Goal: Task Accomplishment & Management: Complete application form

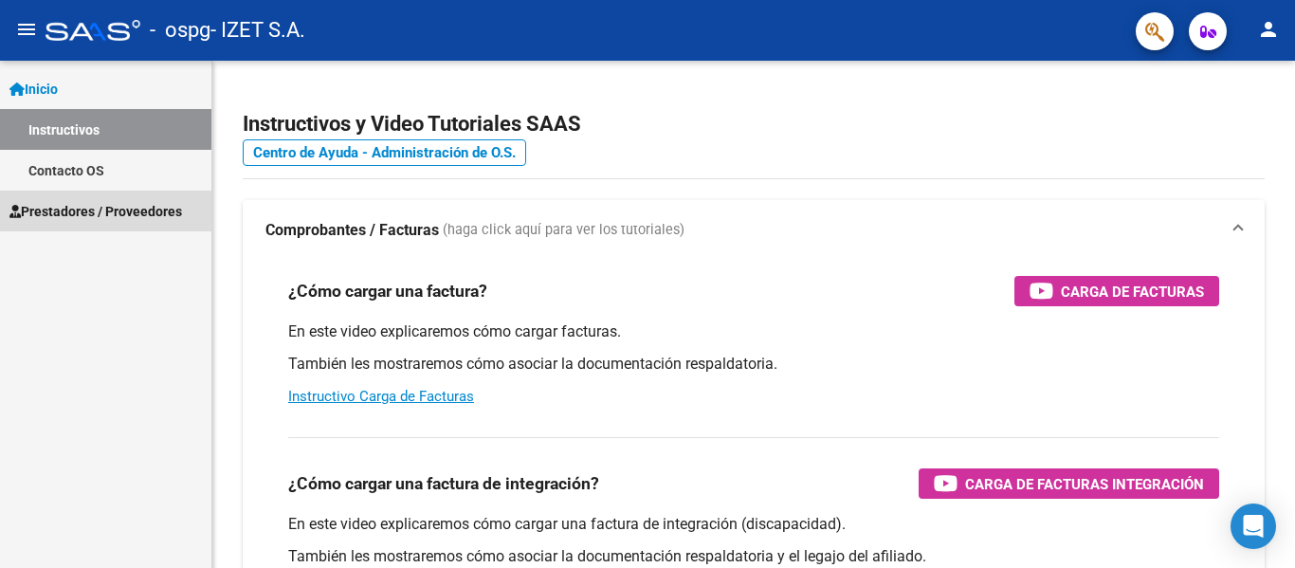
click at [96, 218] on span "Prestadores / Proveedores" at bounding box center [95, 211] width 173 height 21
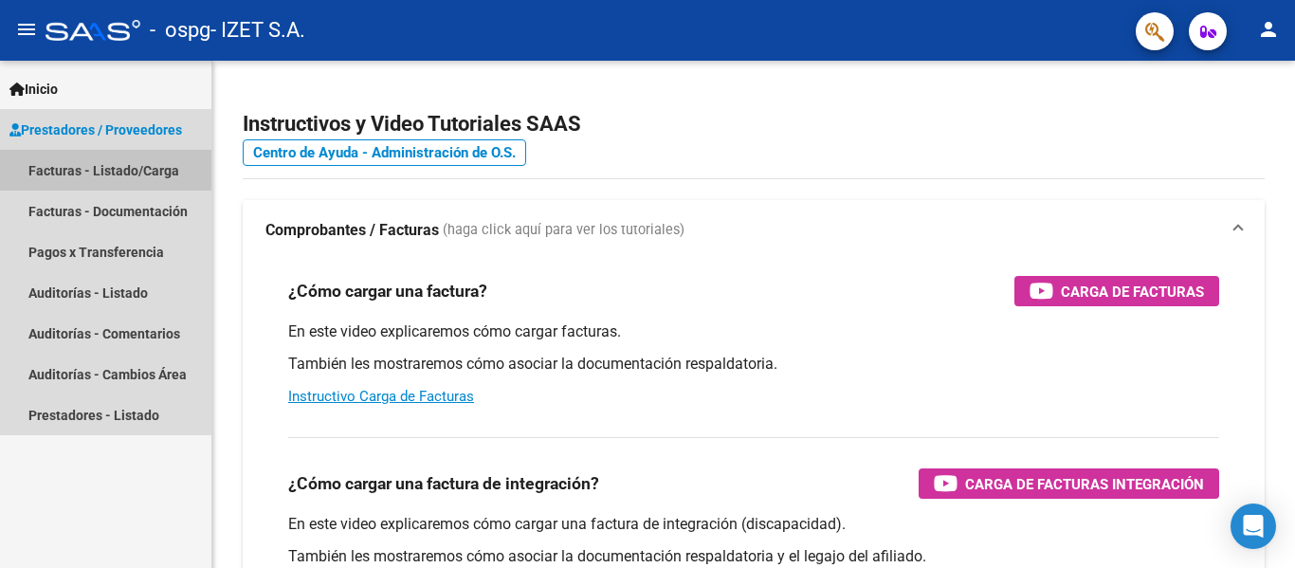
click at [82, 180] on link "Facturas - Listado/Carga" at bounding box center [105, 170] width 211 height 41
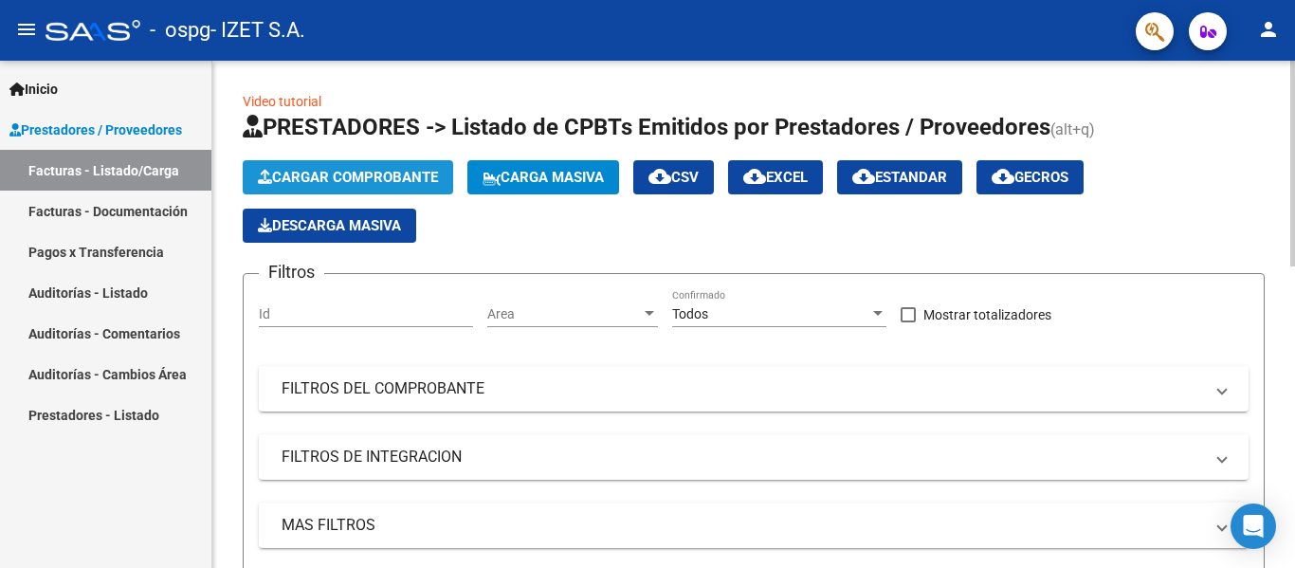
click at [412, 175] on span "Cargar Comprobante" at bounding box center [348, 177] width 180 height 17
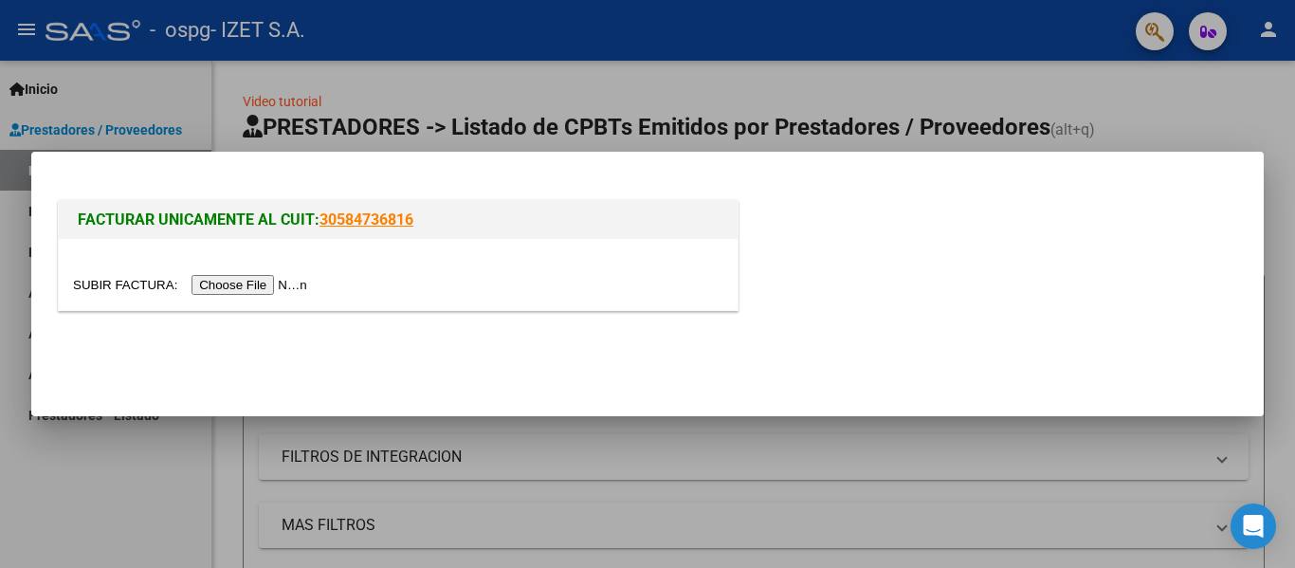
click at [268, 284] on input "file" at bounding box center [193, 285] width 240 height 20
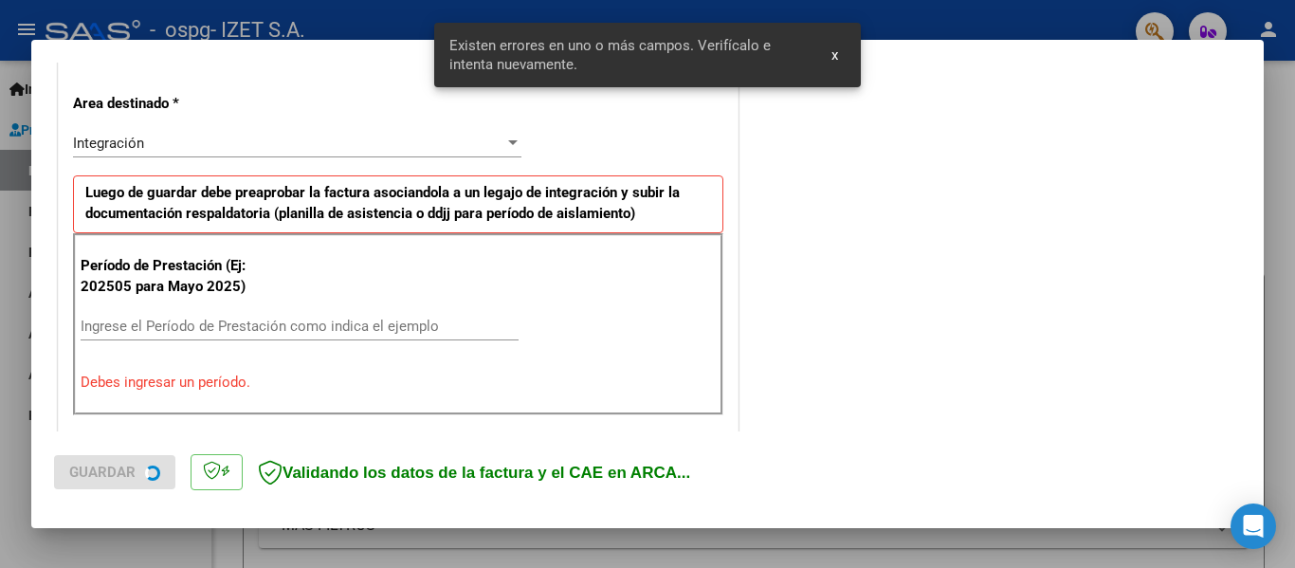
scroll to position [440, 0]
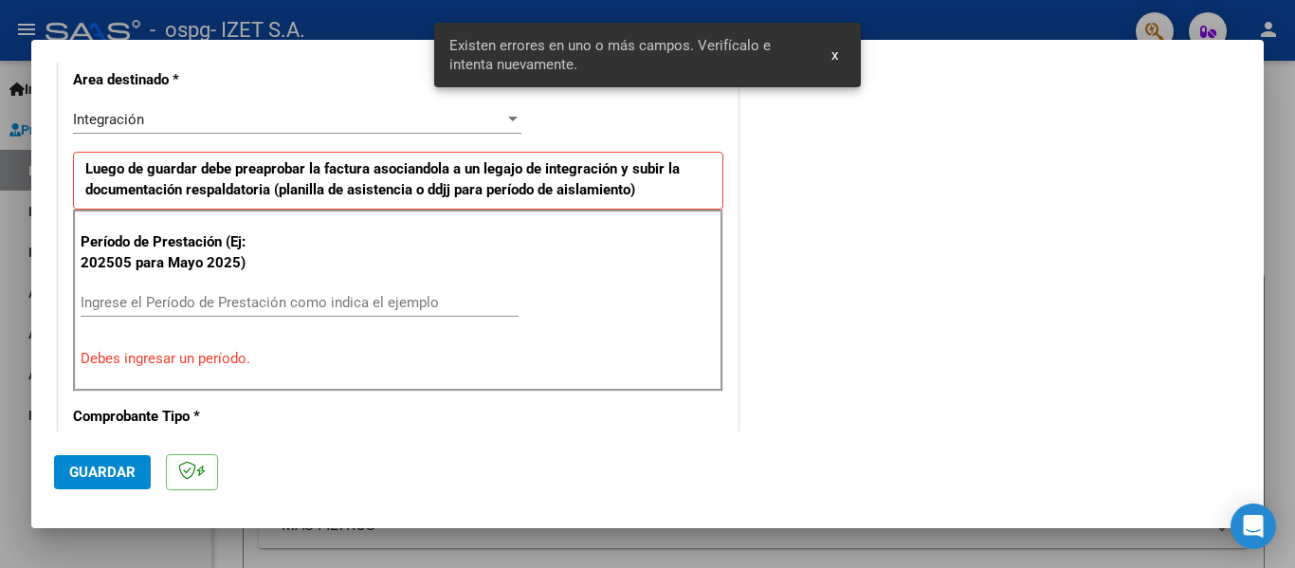
click at [121, 305] on input "Ingrese el Período de Prestación como indica el ejemplo" at bounding box center [300, 302] width 438 height 17
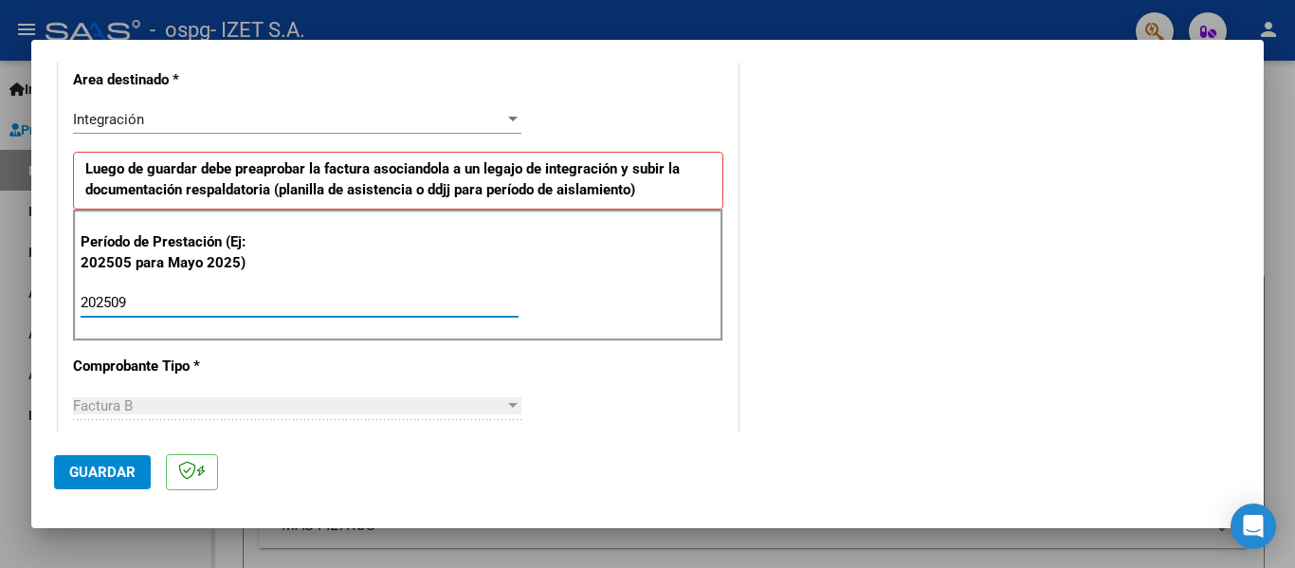
type input "202509"
click at [127, 472] on span "Guardar" at bounding box center [102, 472] width 66 height 17
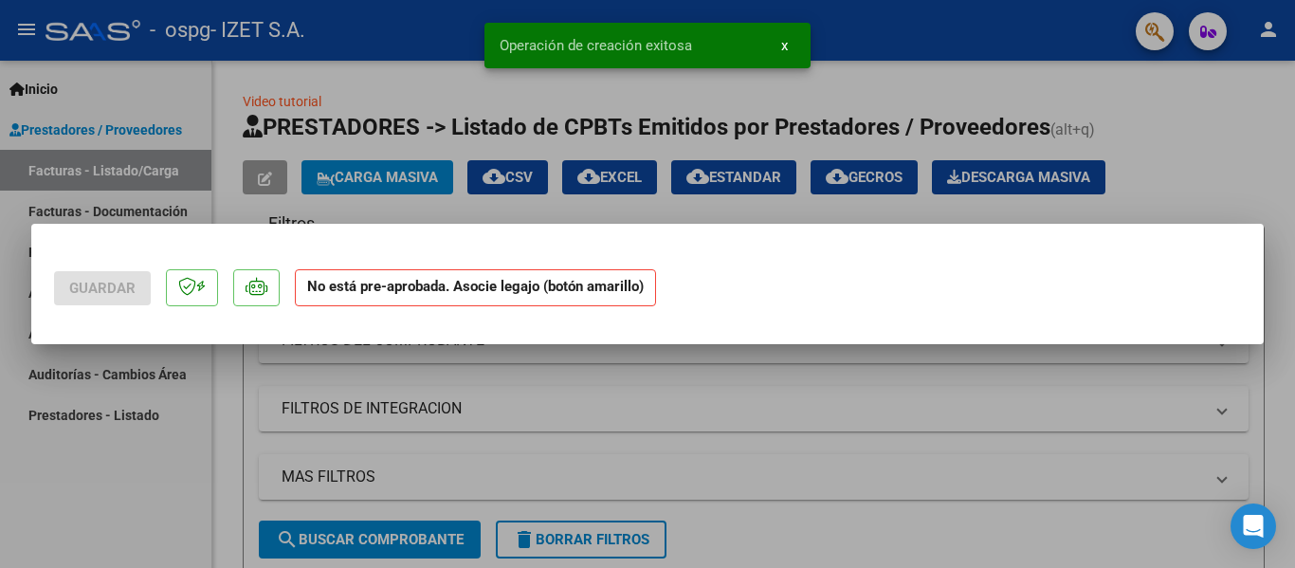
scroll to position [0, 0]
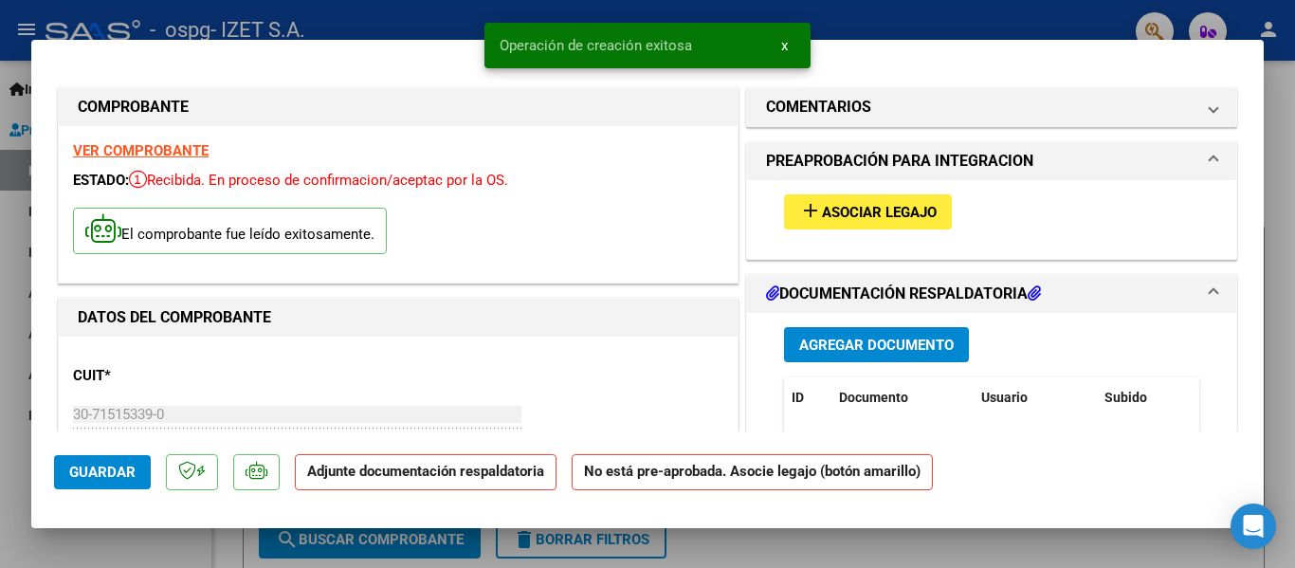
click at [836, 201] on button "add Asociar Legajo" at bounding box center [868, 211] width 168 height 35
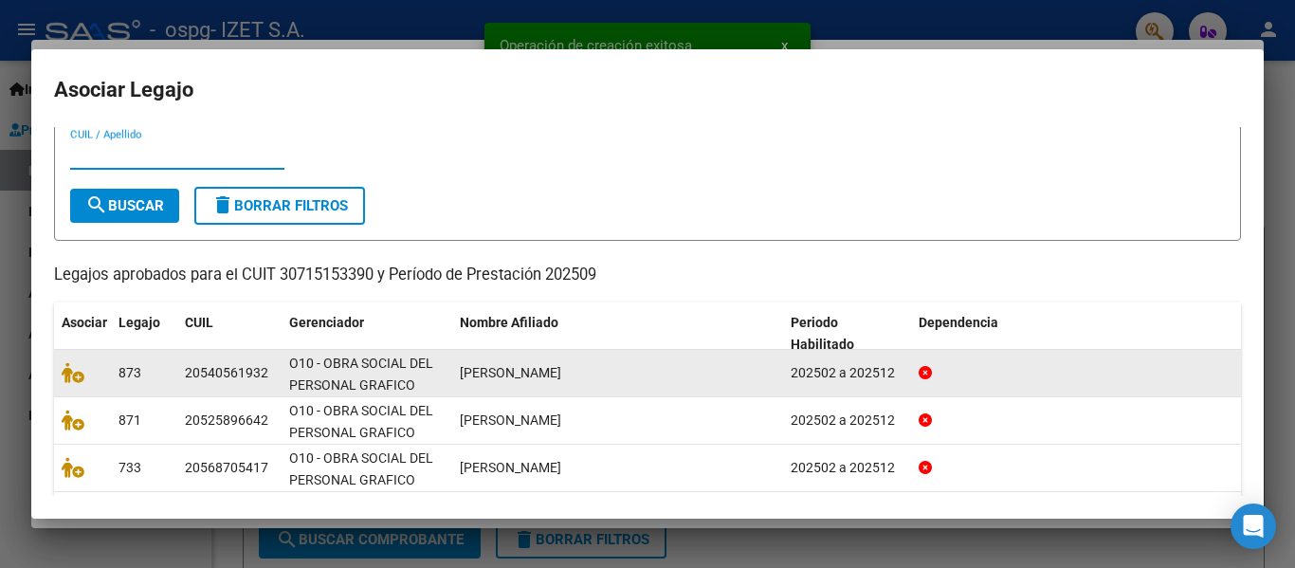
scroll to position [95, 0]
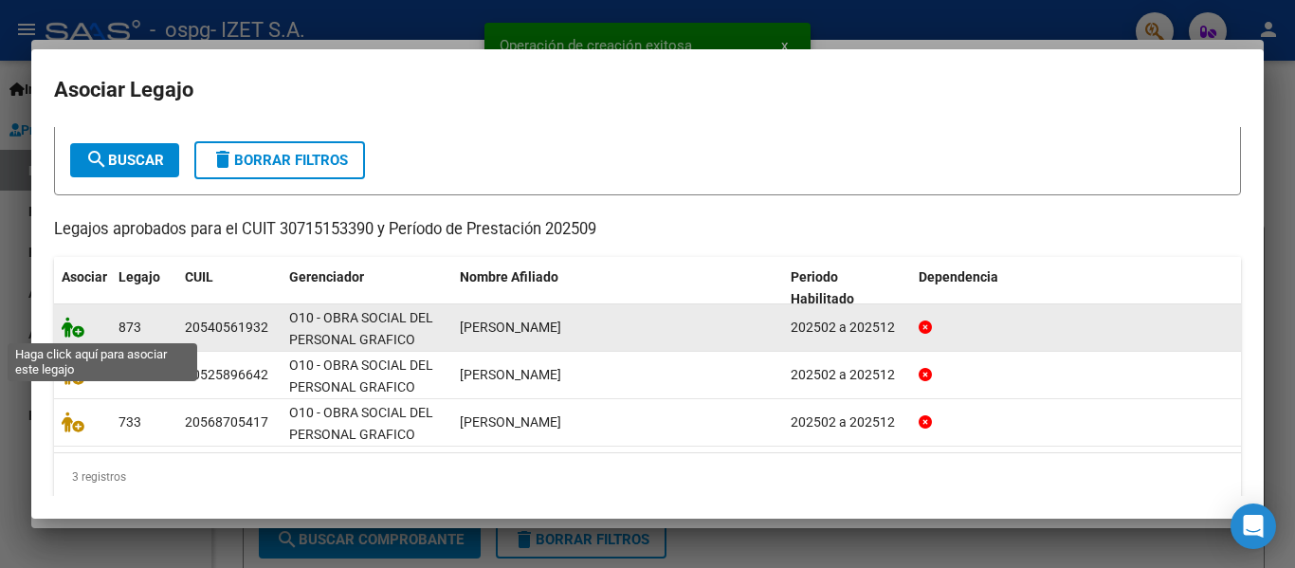
click at [77, 326] on icon at bounding box center [73, 327] width 23 height 21
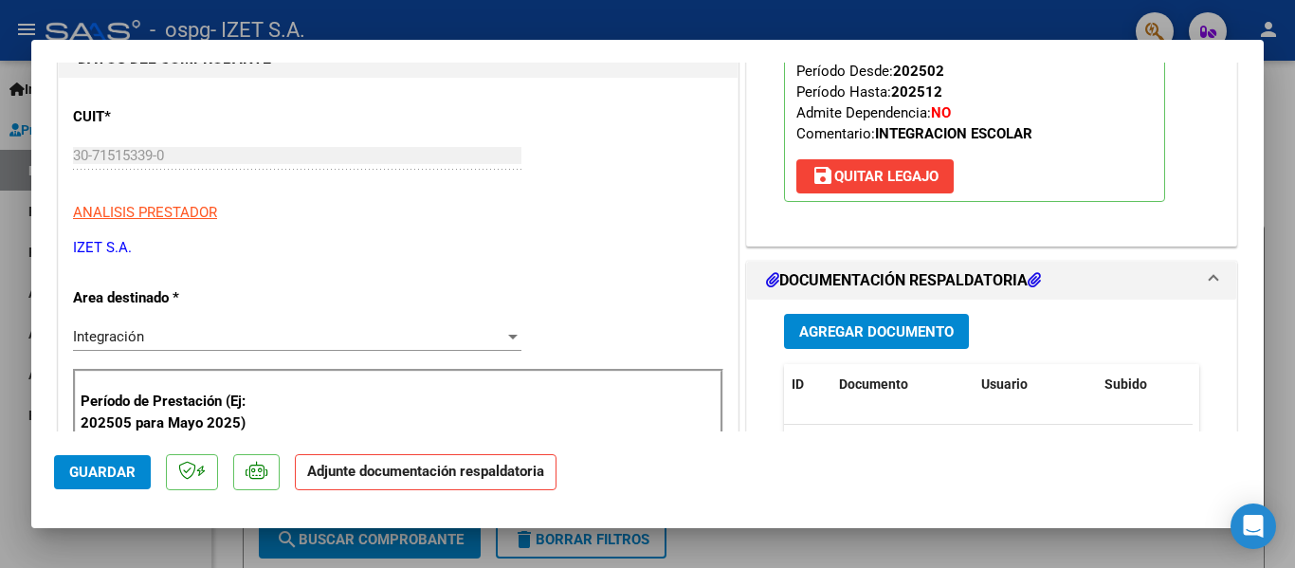
scroll to position [284, 0]
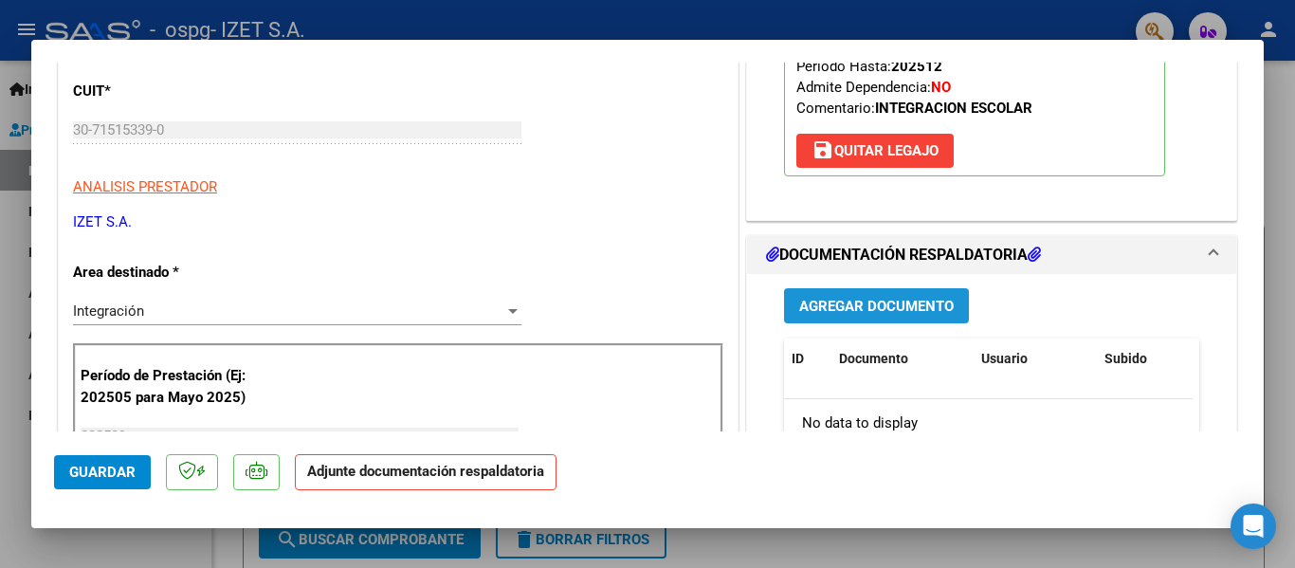
click at [858, 305] on span "Agregar Documento" at bounding box center [876, 306] width 155 height 17
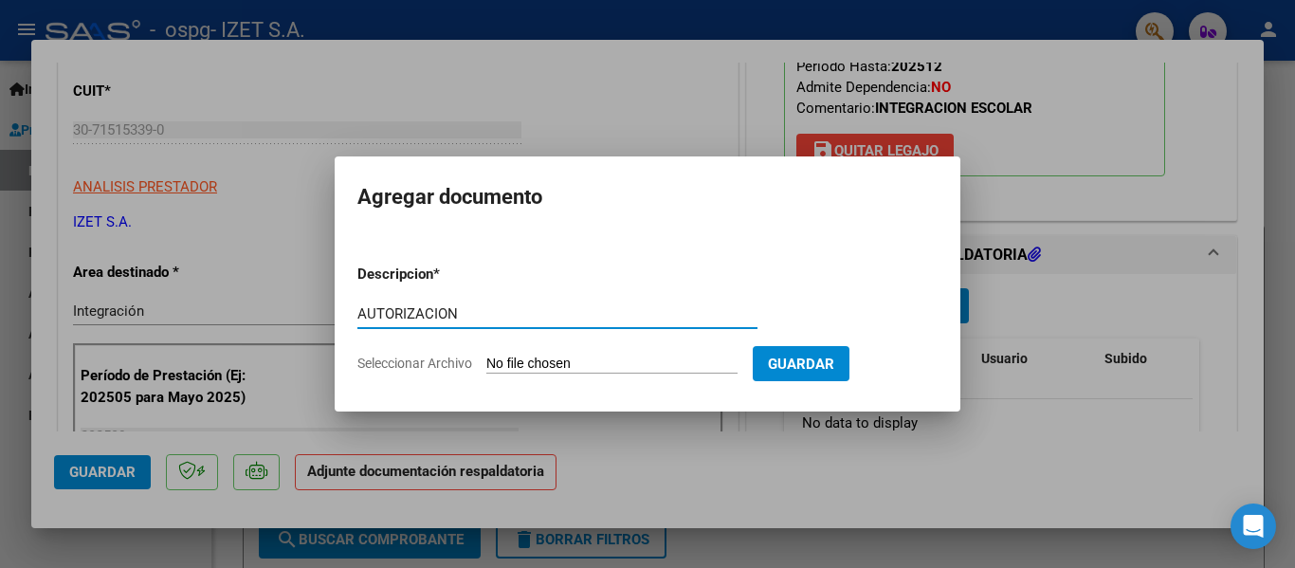
type input "AUTORIZACION"
click at [540, 364] on input "Seleccionar Archivo" at bounding box center [611, 365] width 251 height 18
type input "C:\fakepath\[PERSON_NAME] AUTORIZACION MARZO-DIC.pdf"
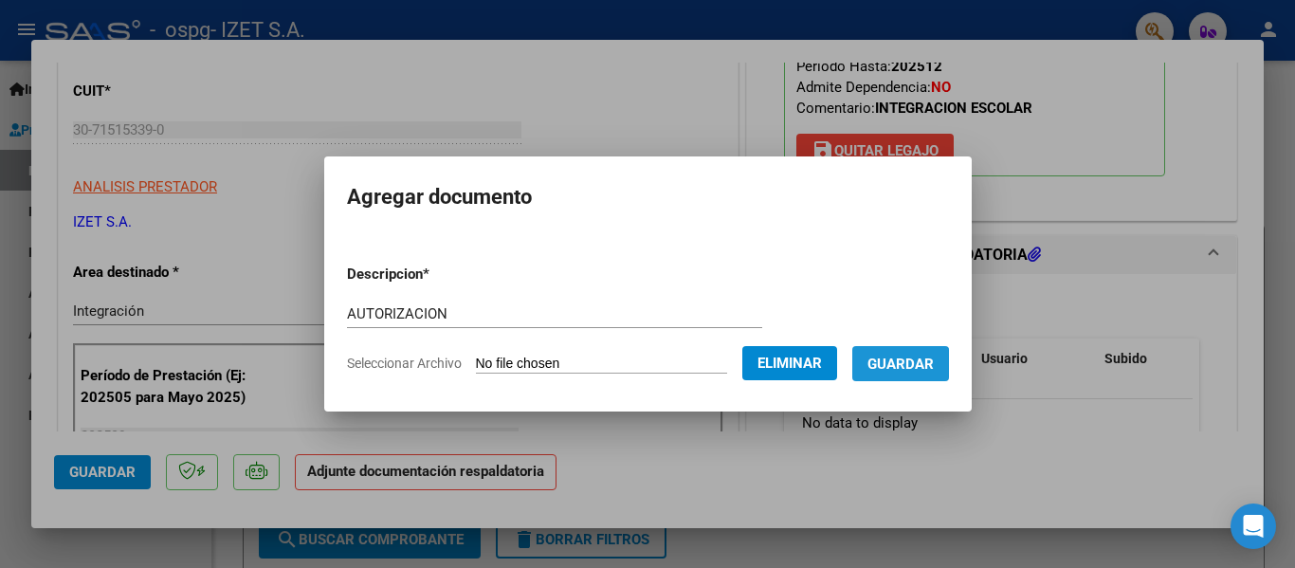
click at [901, 370] on span "Guardar" at bounding box center [901, 364] width 66 height 17
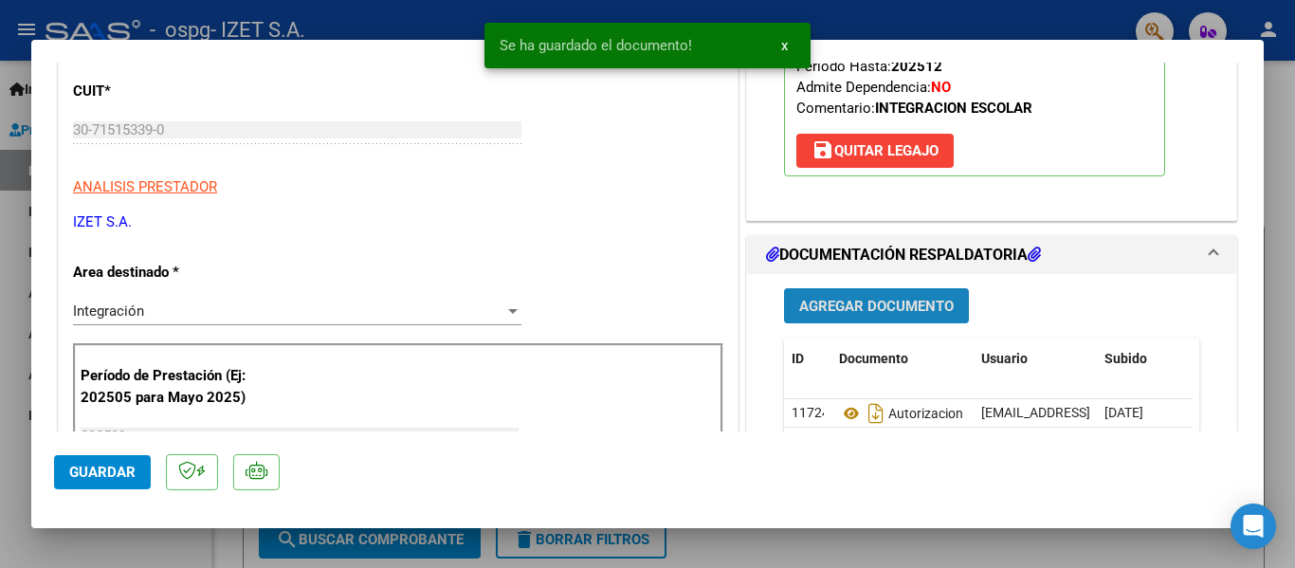
click at [865, 310] on span "Agregar Documento" at bounding box center [876, 306] width 155 height 17
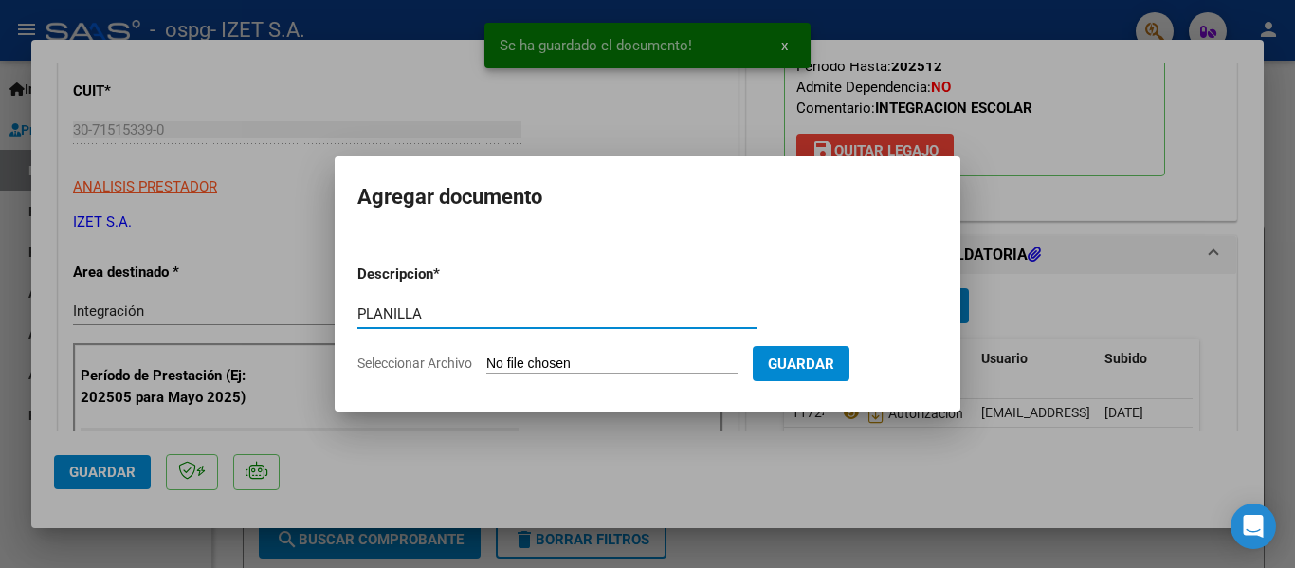
type input "PLANILLA"
click at [558, 363] on input "Seleccionar Archivo" at bounding box center [611, 365] width 251 height 18
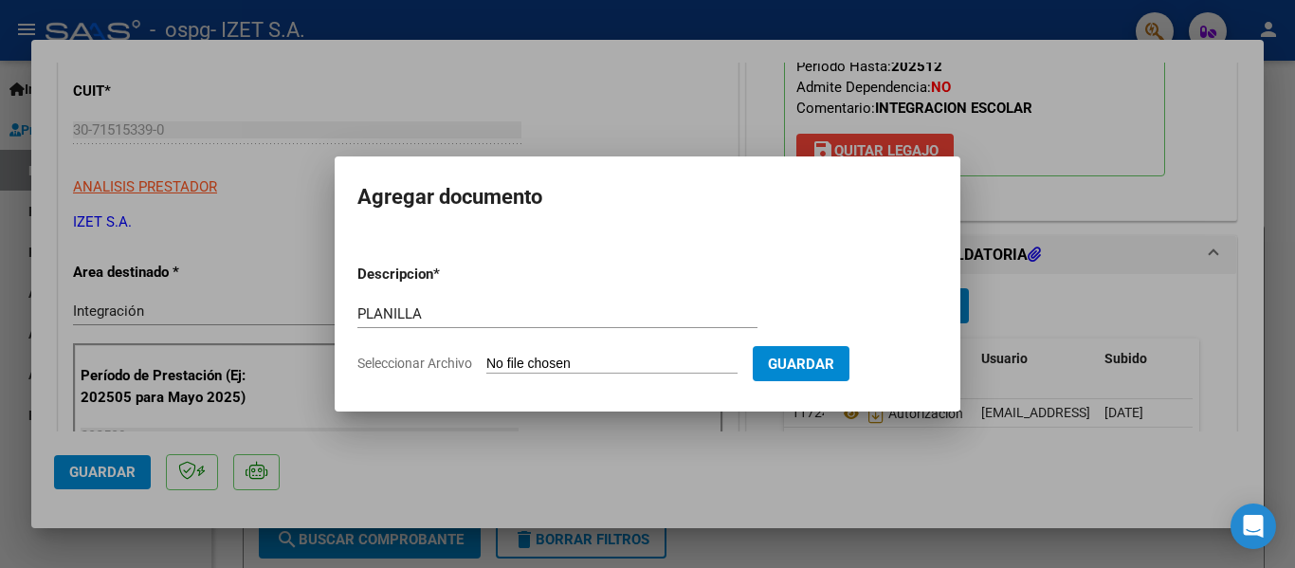
type input "C:\fakepath\PLANILLA_54056193_LEGUIZAMON_SEPTIEMBRE.pdf"
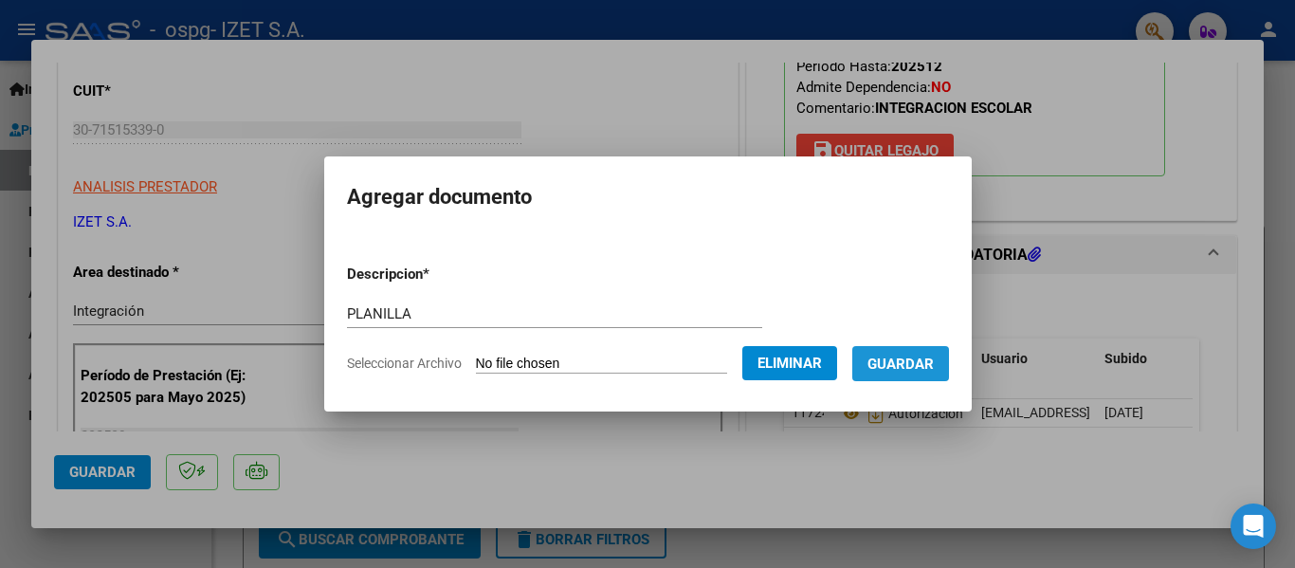
click at [921, 360] on span "Guardar" at bounding box center [901, 364] width 66 height 17
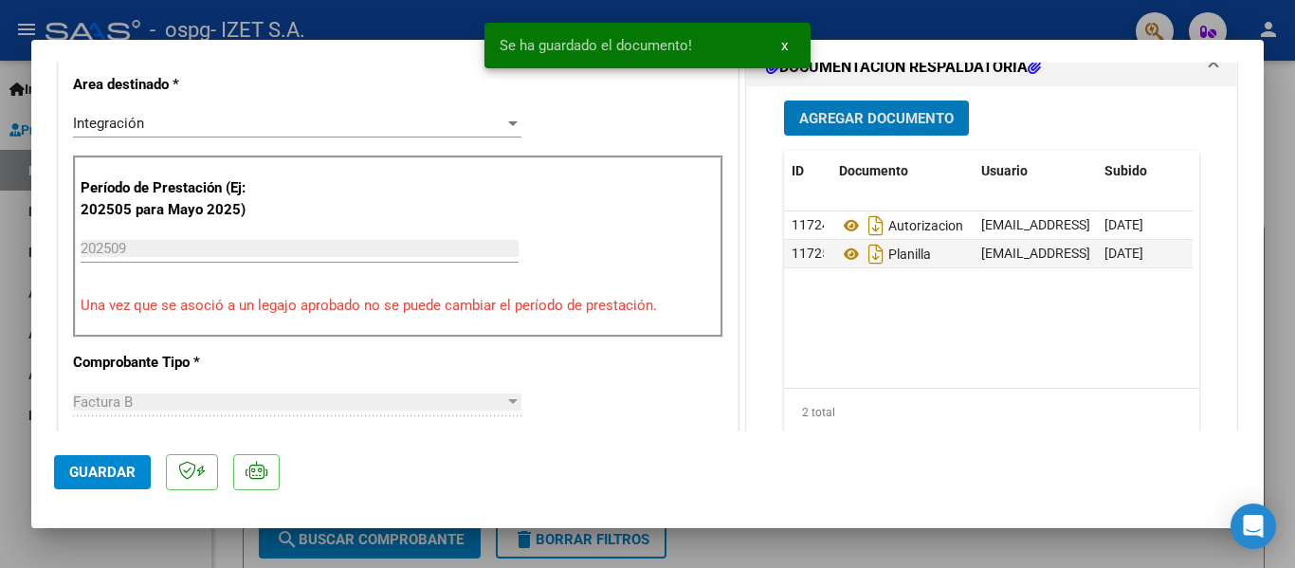
scroll to position [474, 0]
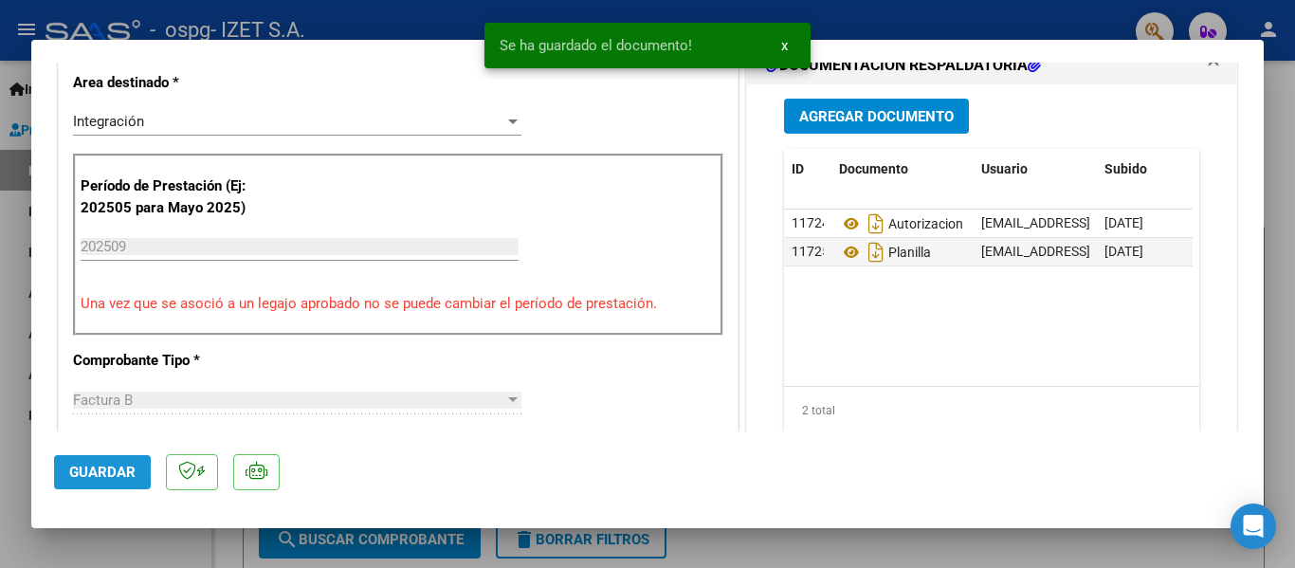
click at [68, 469] on button "Guardar" at bounding box center [102, 472] width 97 height 34
click at [148, 550] on div at bounding box center [647, 284] width 1295 height 568
type input "$ 0,00"
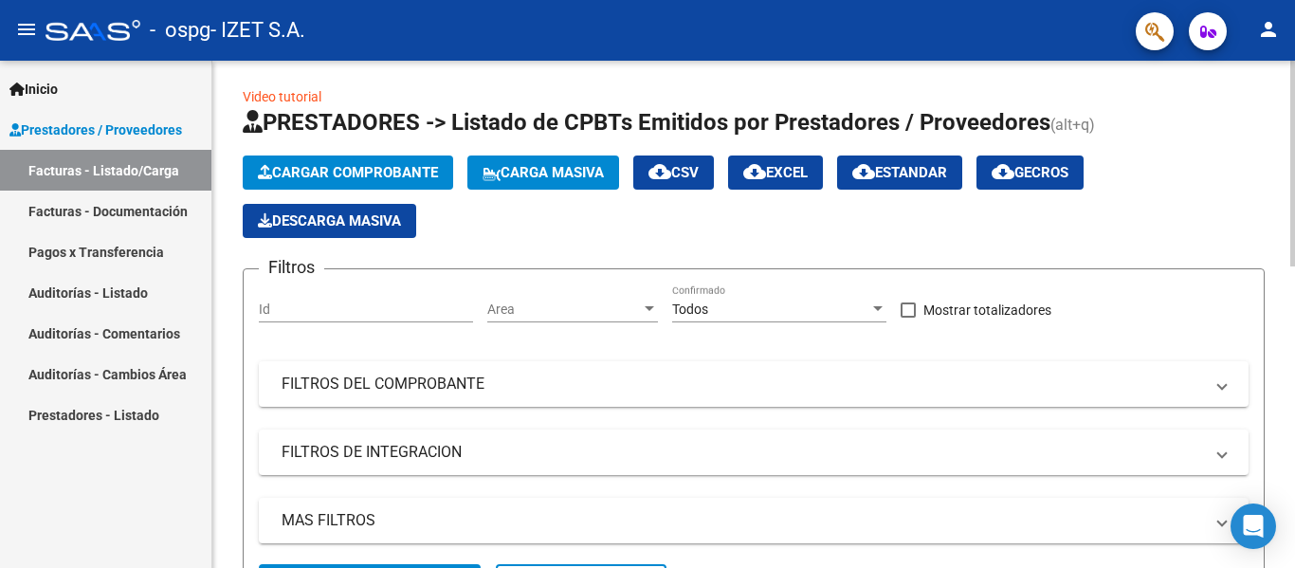
scroll to position [0, 0]
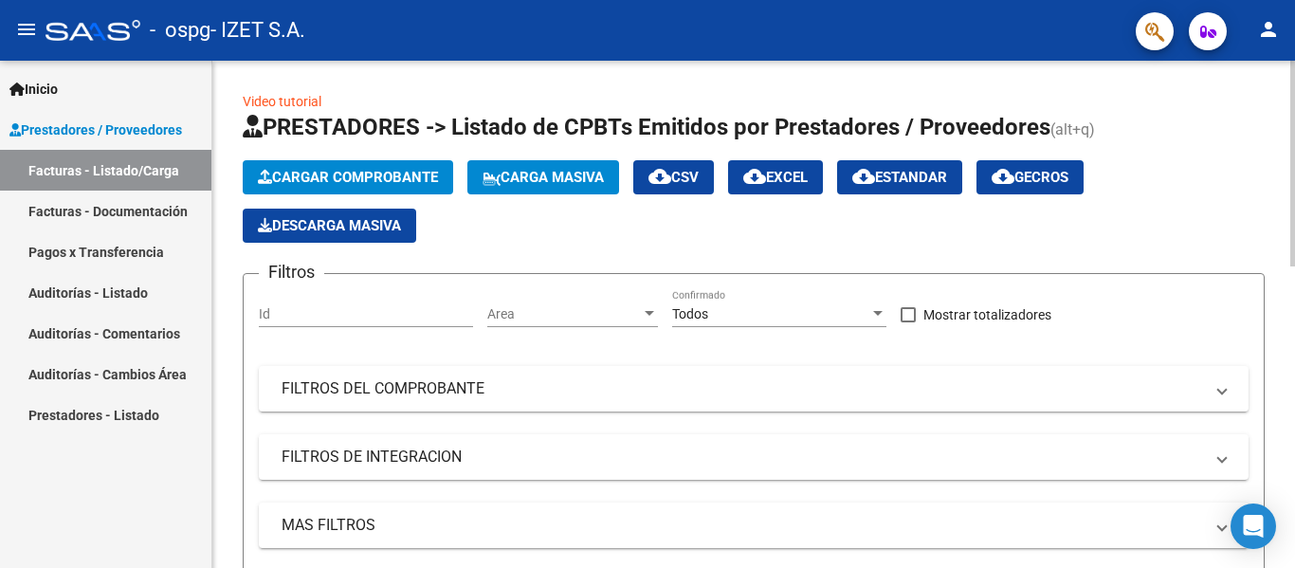
click at [351, 171] on span "Cargar Comprobante" at bounding box center [348, 177] width 180 height 17
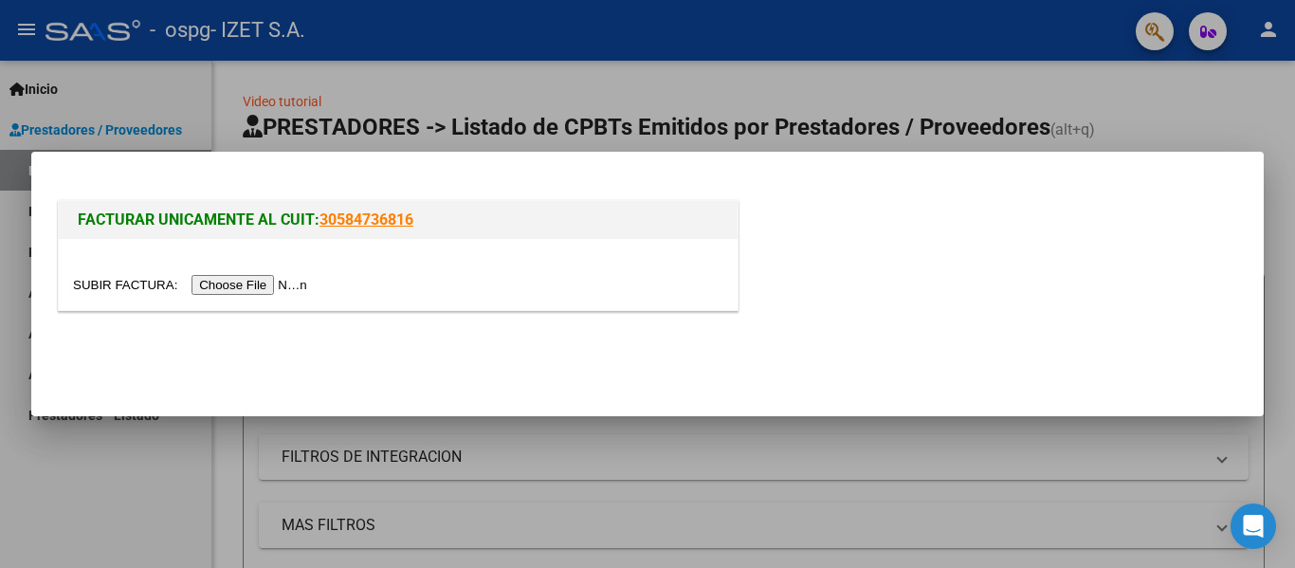
click at [276, 283] on input "file" at bounding box center [193, 285] width 240 height 20
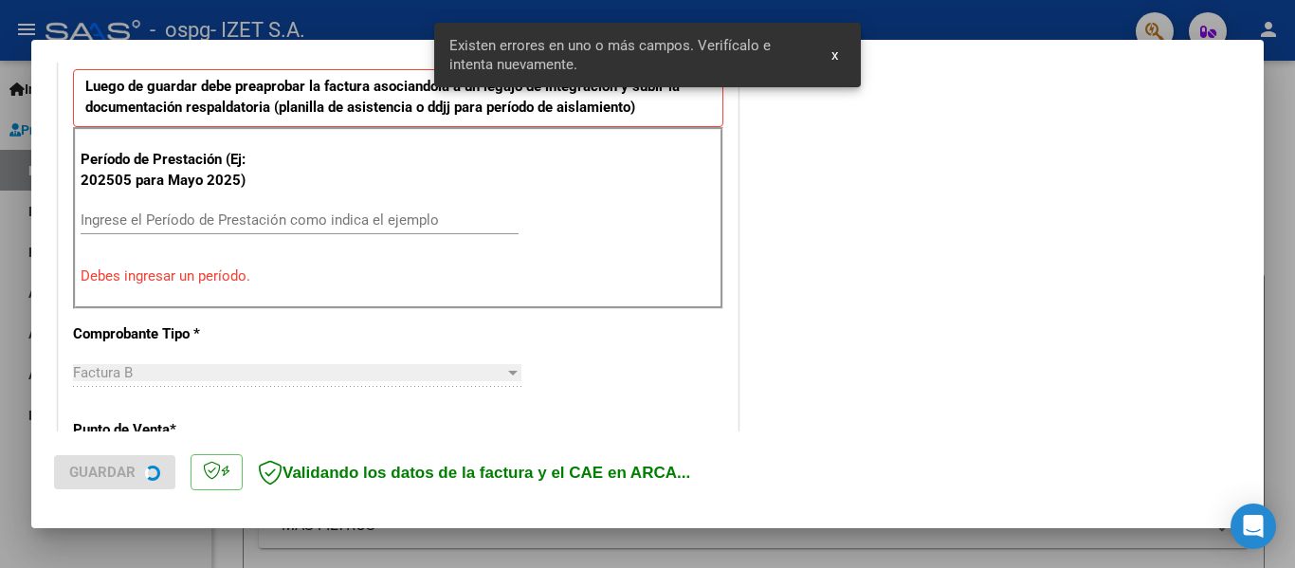
scroll to position [523, 0]
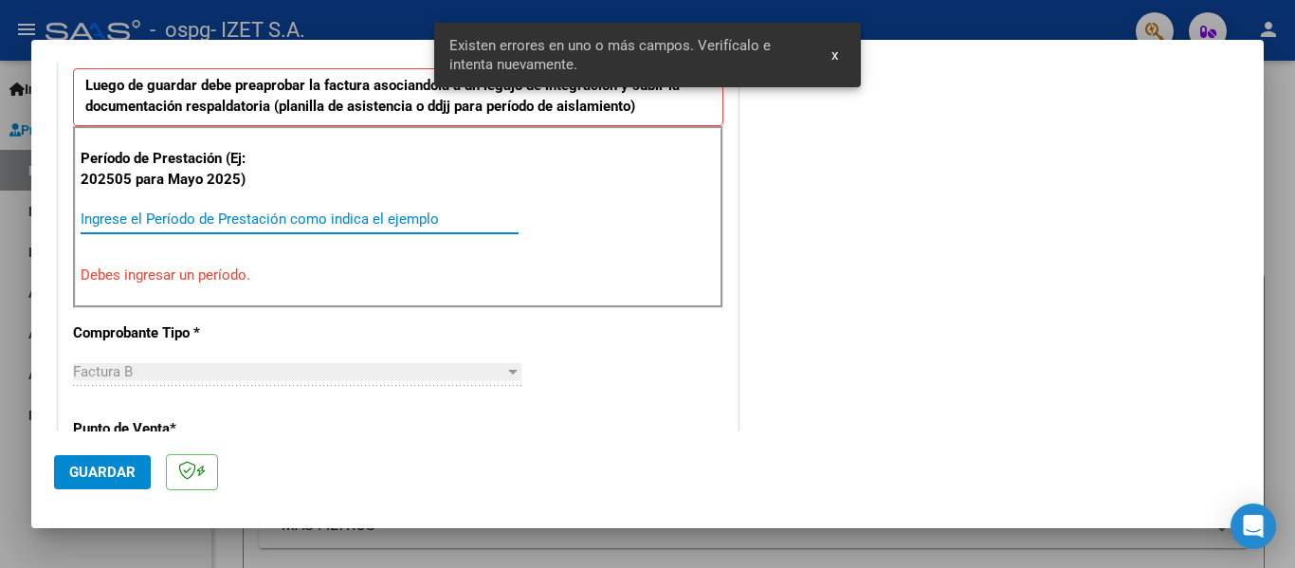
click at [175, 217] on input "Ingrese el Período de Prestación como indica el ejemplo" at bounding box center [300, 219] width 438 height 17
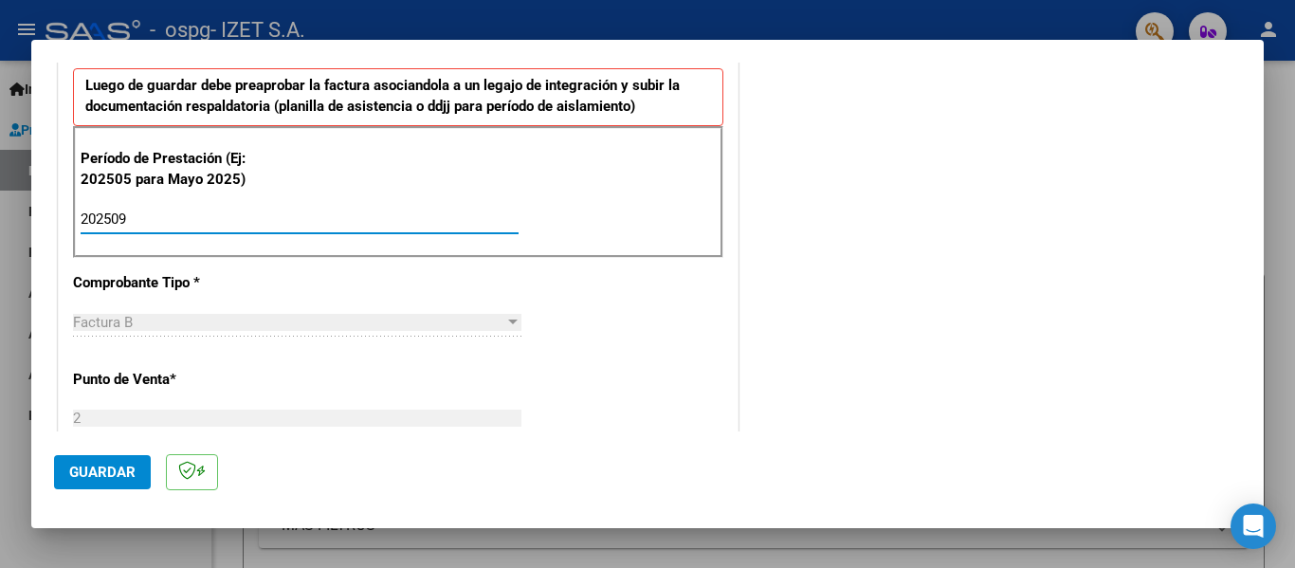
type input "202509"
click at [109, 467] on span "Guardar" at bounding box center [102, 472] width 66 height 17
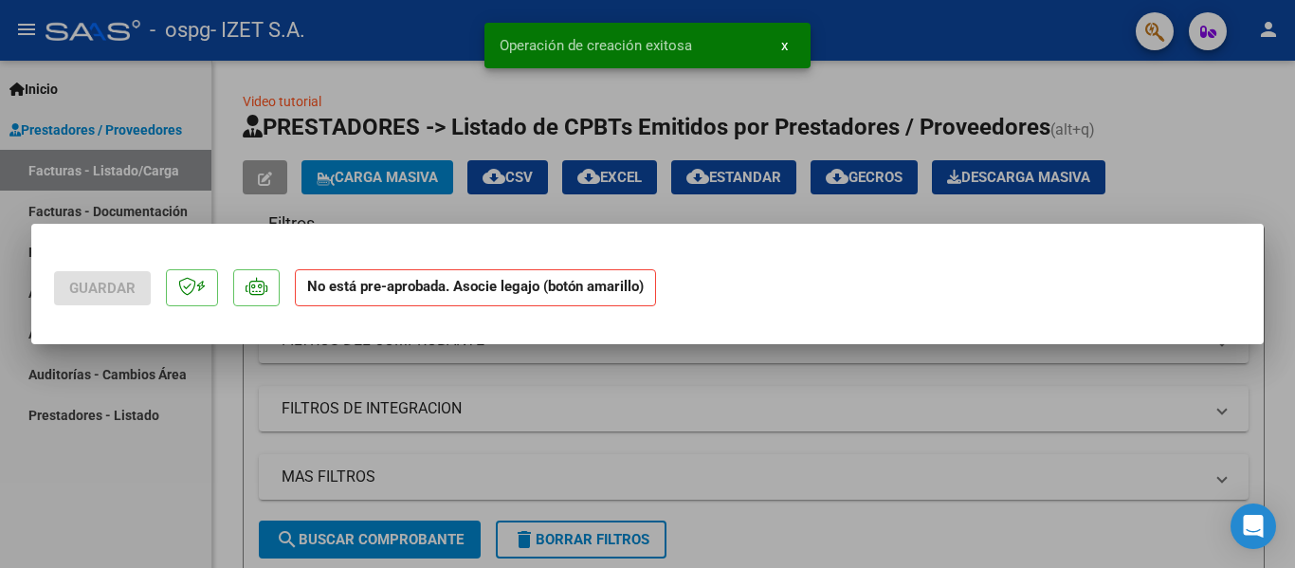
scroll to position [0, 0]
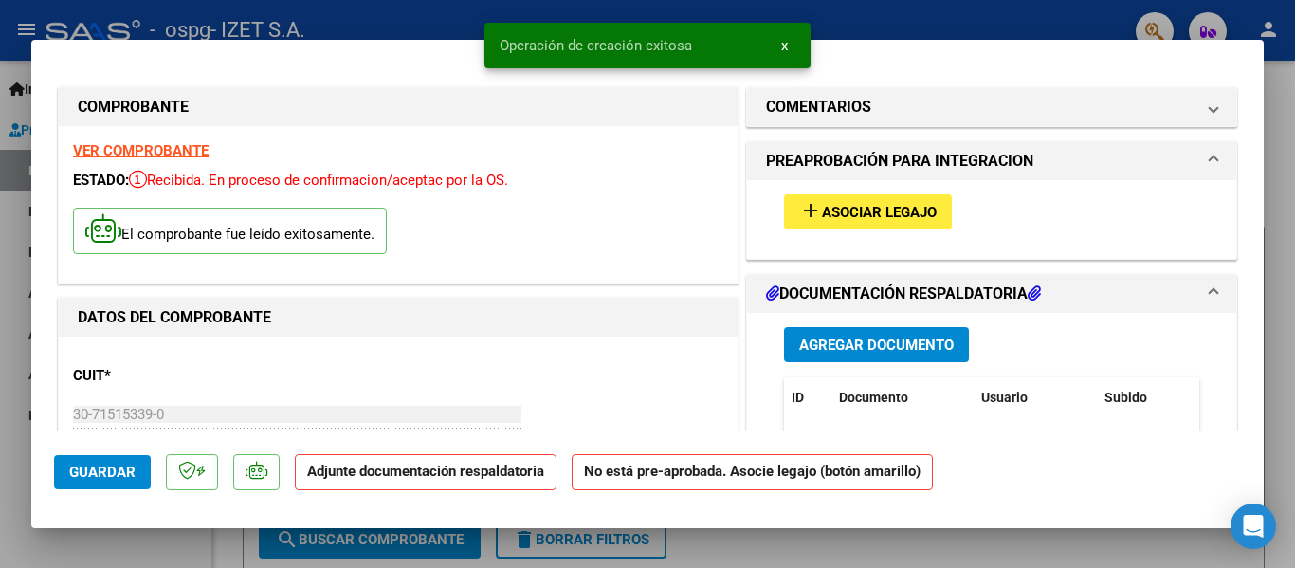
click at [850, 203] on span "add Asociar Legajo" at bounding box center [867, 211] width 137 height 17
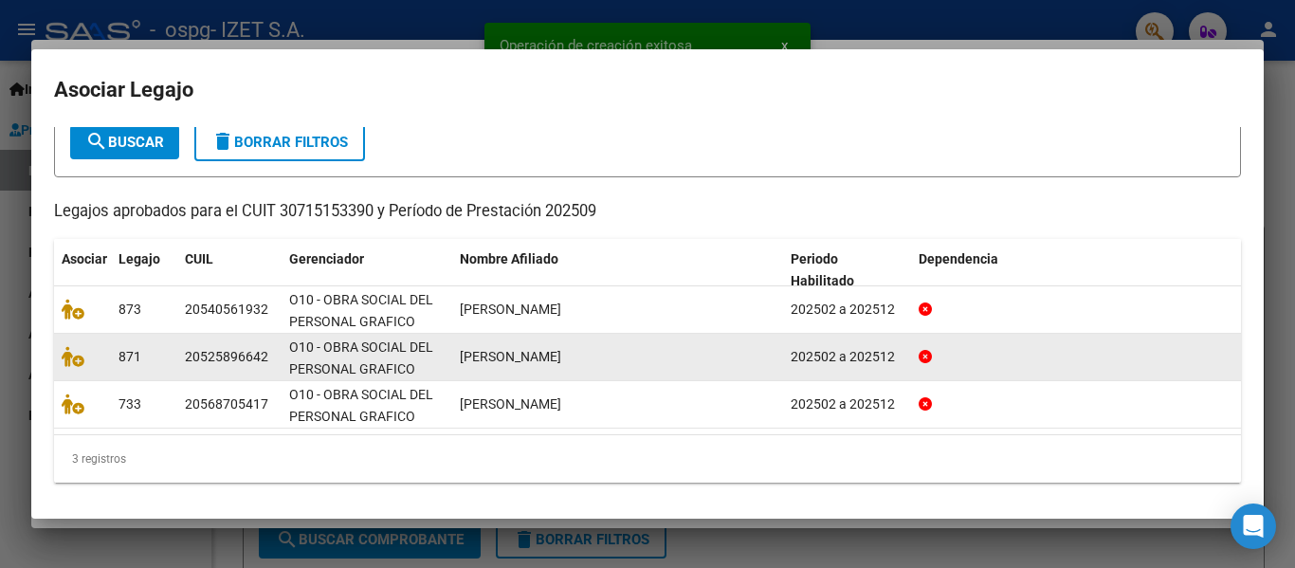
scroll to position [115, 0]
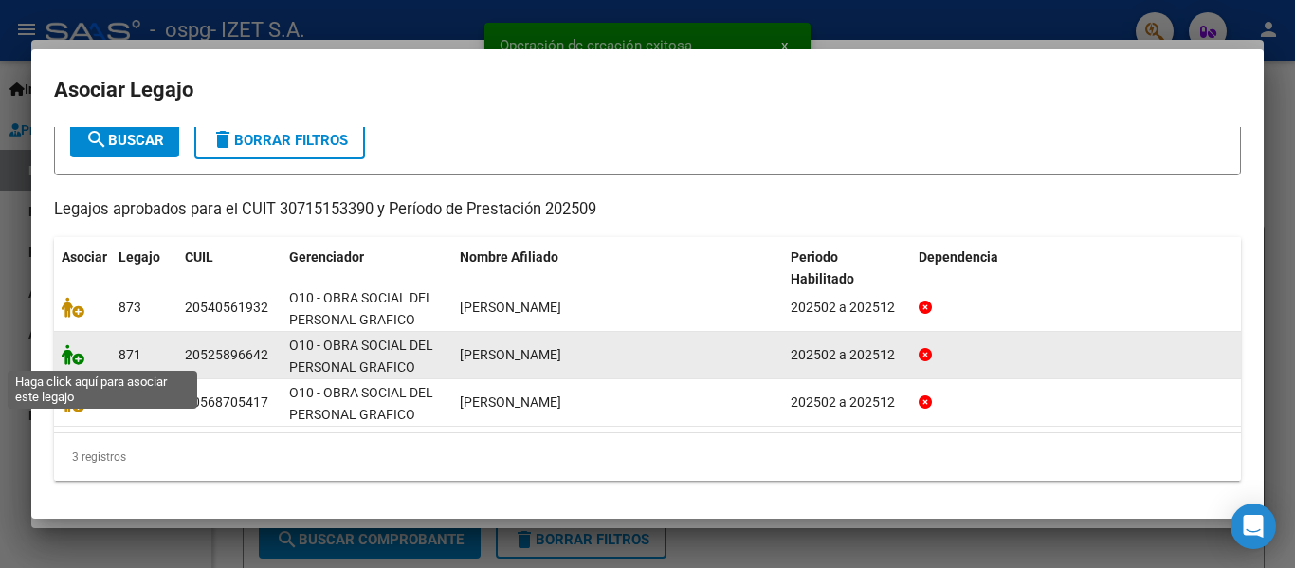
click at [75, 360] on icon at bounding box center [73, 354] width 23 height 21
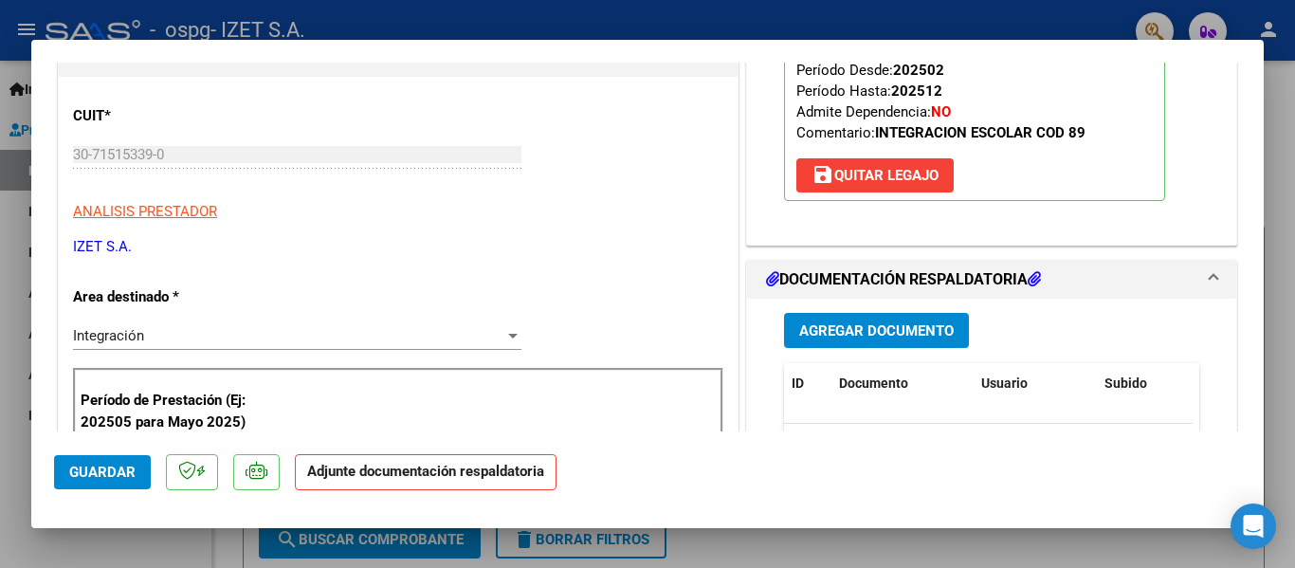
scroll to position [284, 0]
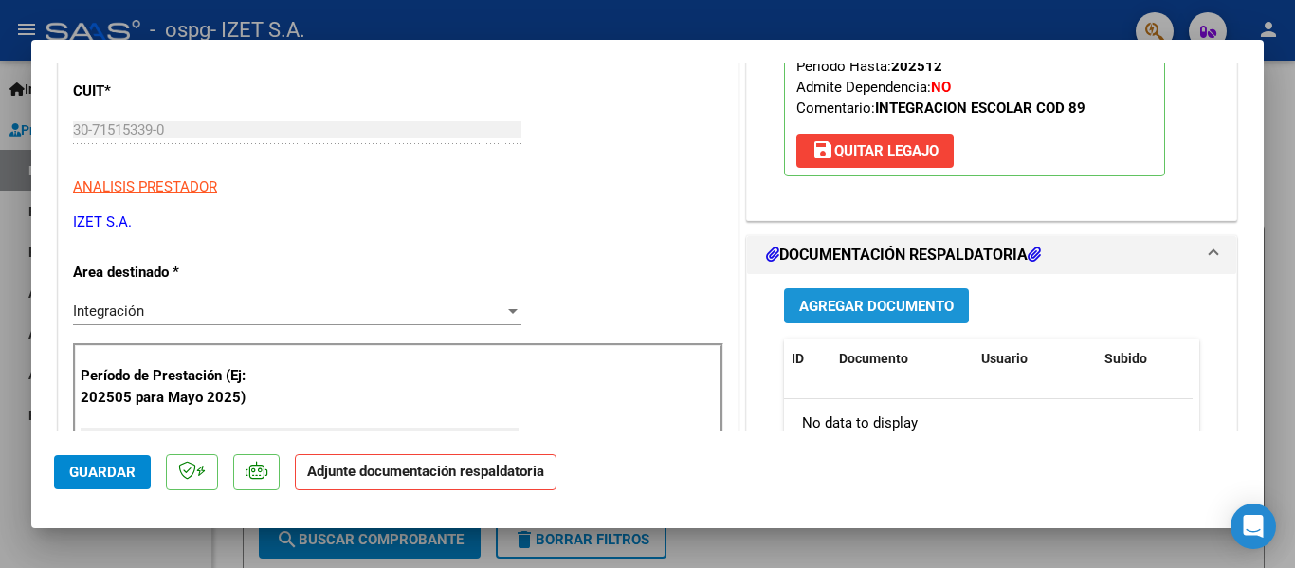
click at [853, 307] on span "Agregar Documento" at bounding box center [876, 306] width 155 height 17
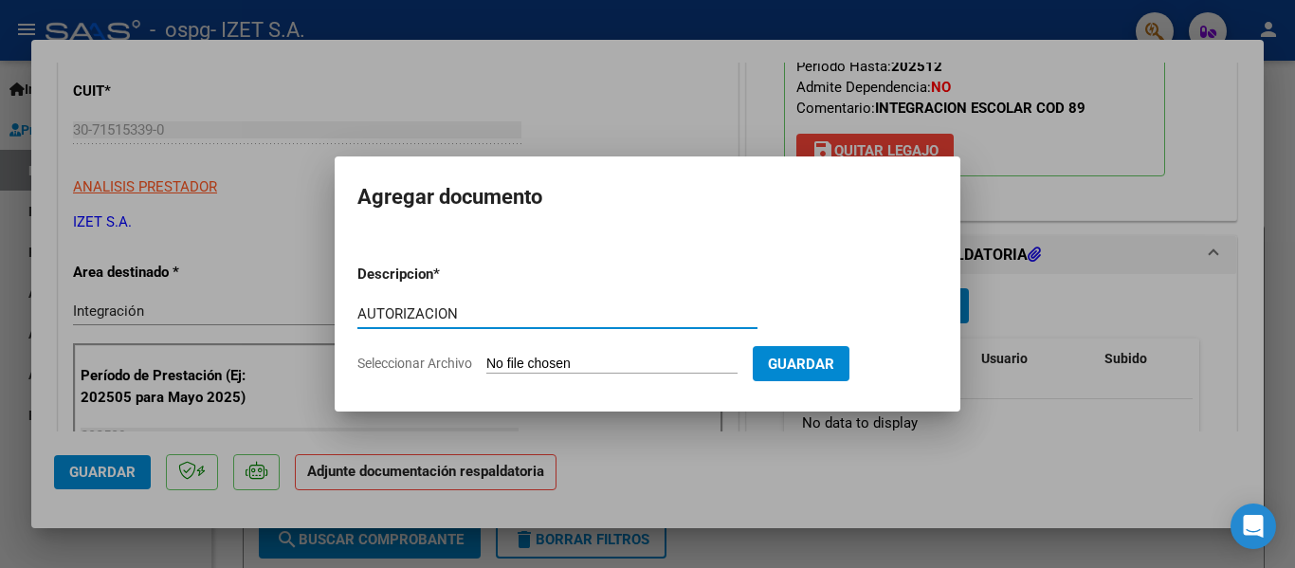
type input "AUTORIZACION"
click at [585, 357] on input "Seleccionar Archivo" at bounding box center [611, 365] width 251 height 18
type input "C:\fakepath\ORTIZ AUTORIZACION FEB-DIC.pdf"
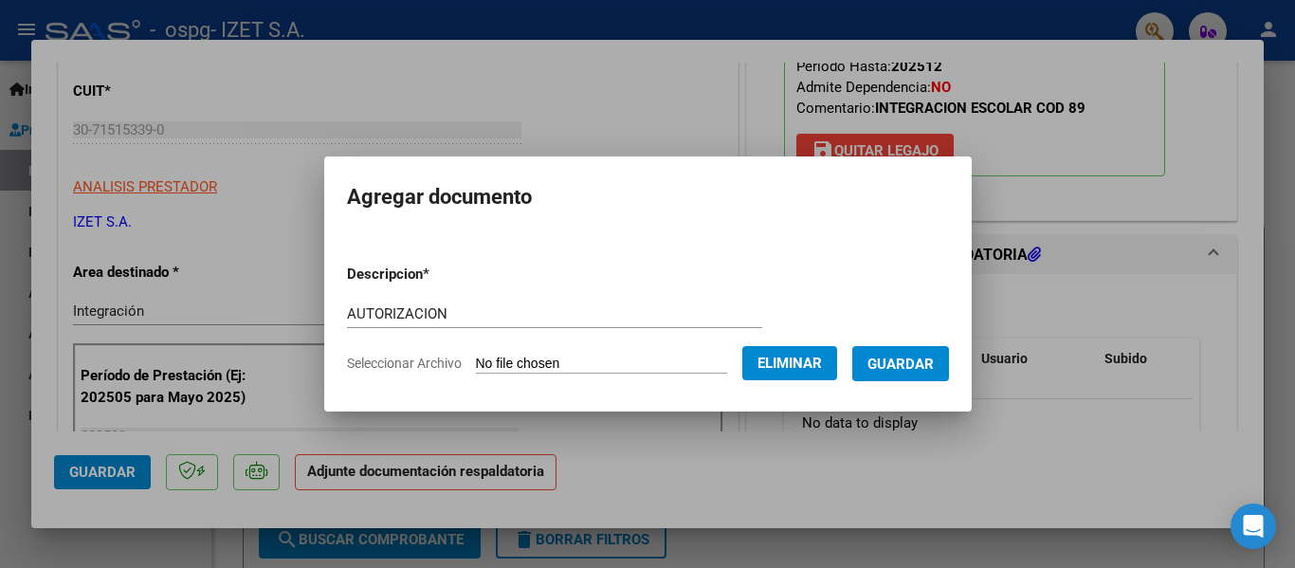
click at [909, 366] on span "Guardar" at bounding box center [901, 364] width 66 height 17
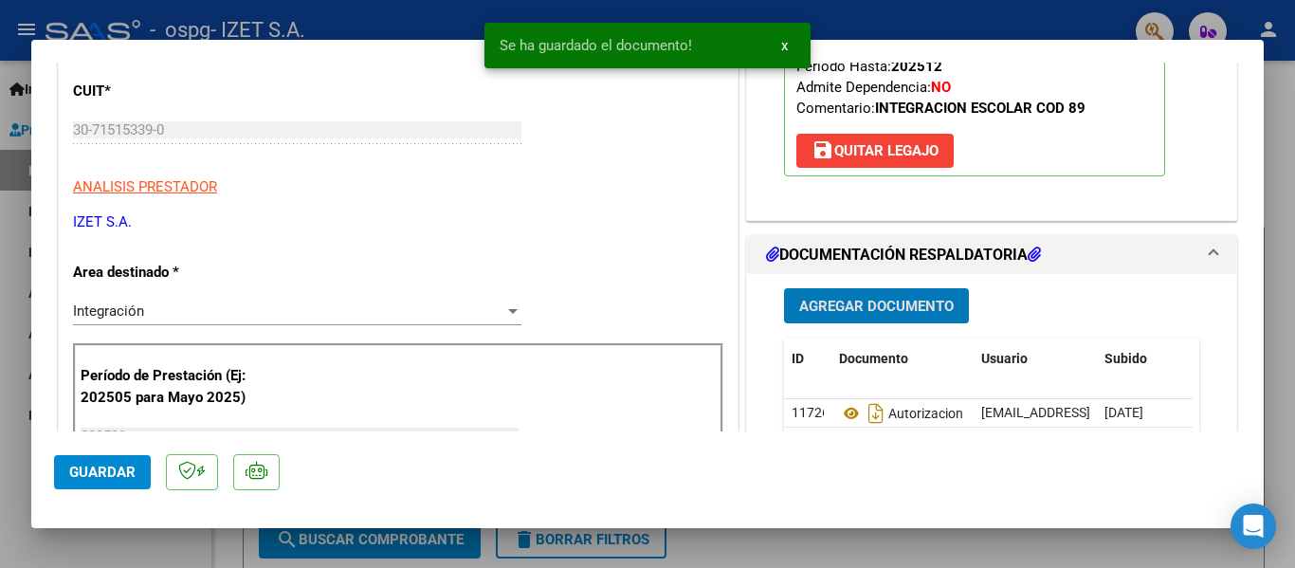
click at [893, 306] on span "Agregar Documento" at bounding box center [876, 306] width 155 height 17
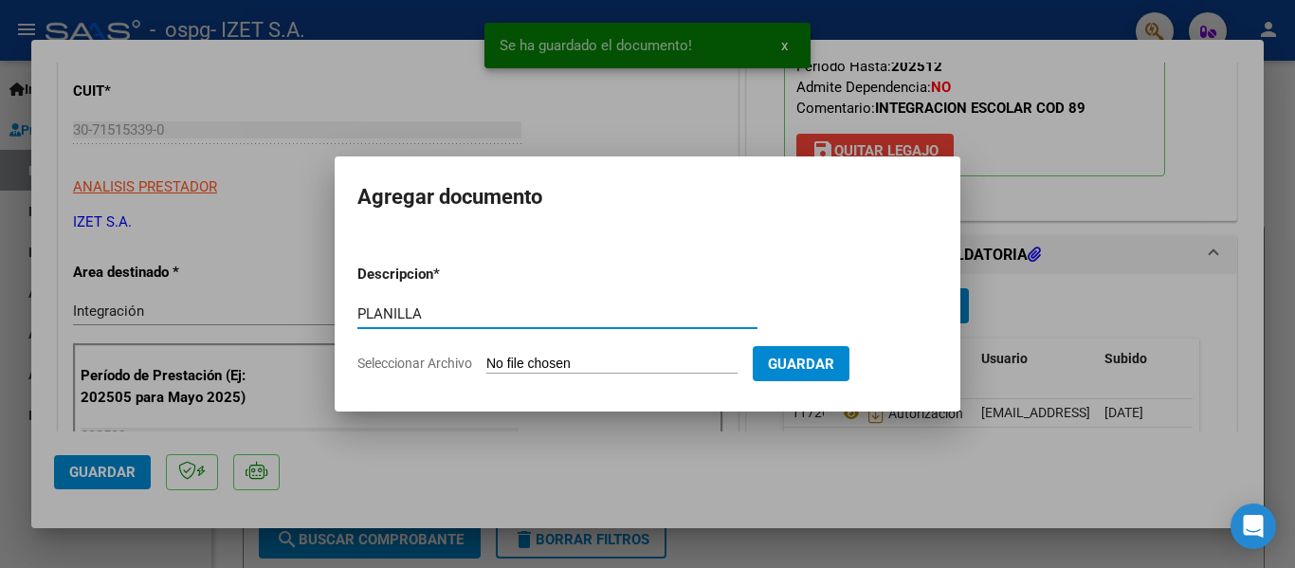
type input "PLANILLA"
click at [539, 353] on form "Descripcion * PLANILLA Escriba aquí una descripcion Seleccionar Archivo Guardar" at bounding box center [647, 318] width 580 height 138
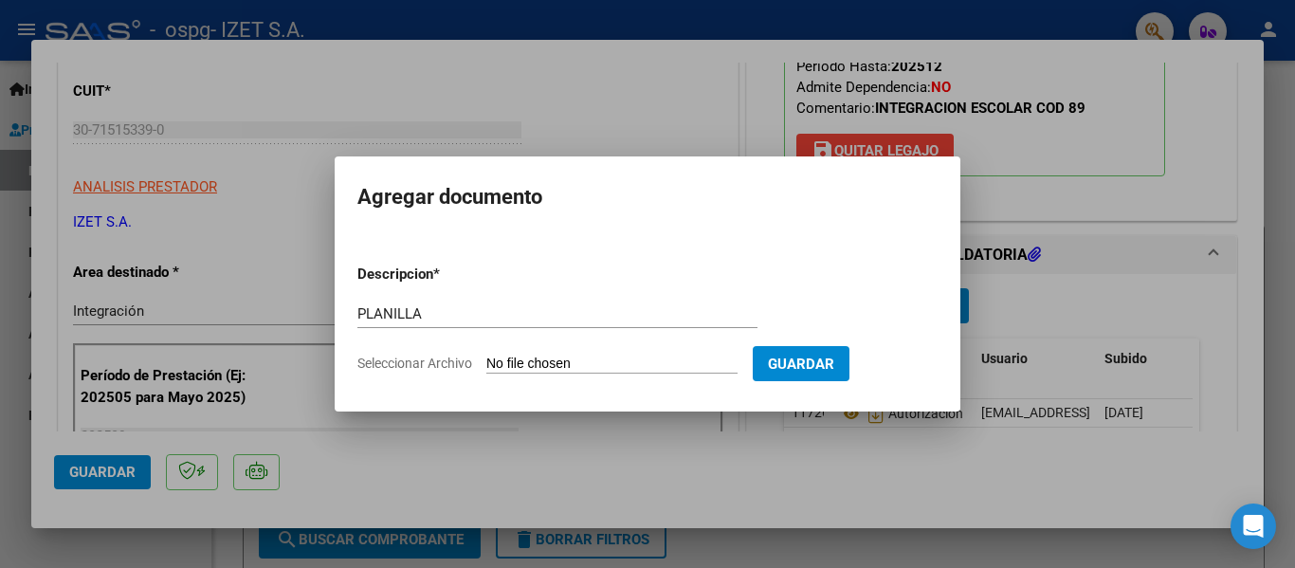
click at [539, 360] on input "Seleccionar Archivo" at bounding box center [611, 365] width 251 height 18
type input "C:\fakepath\PLANILLA_52589664_ORTIZ_septiembre.pdf"
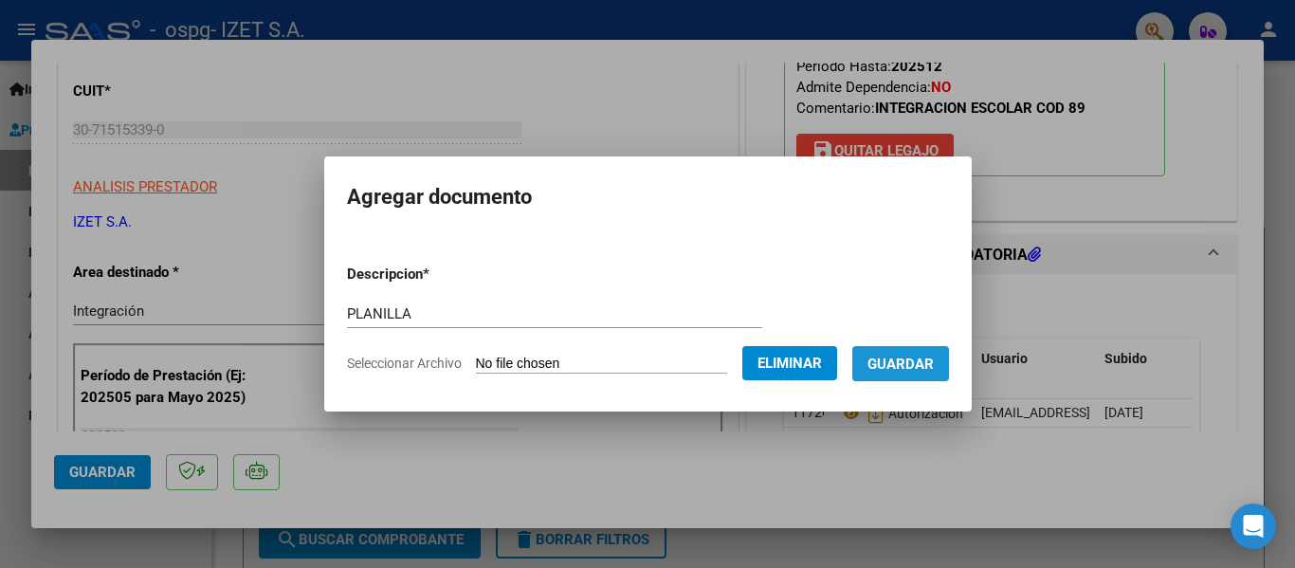
click at [921, 369] on span "Guardar" at bounding box center [901, 364] width 66 height 17
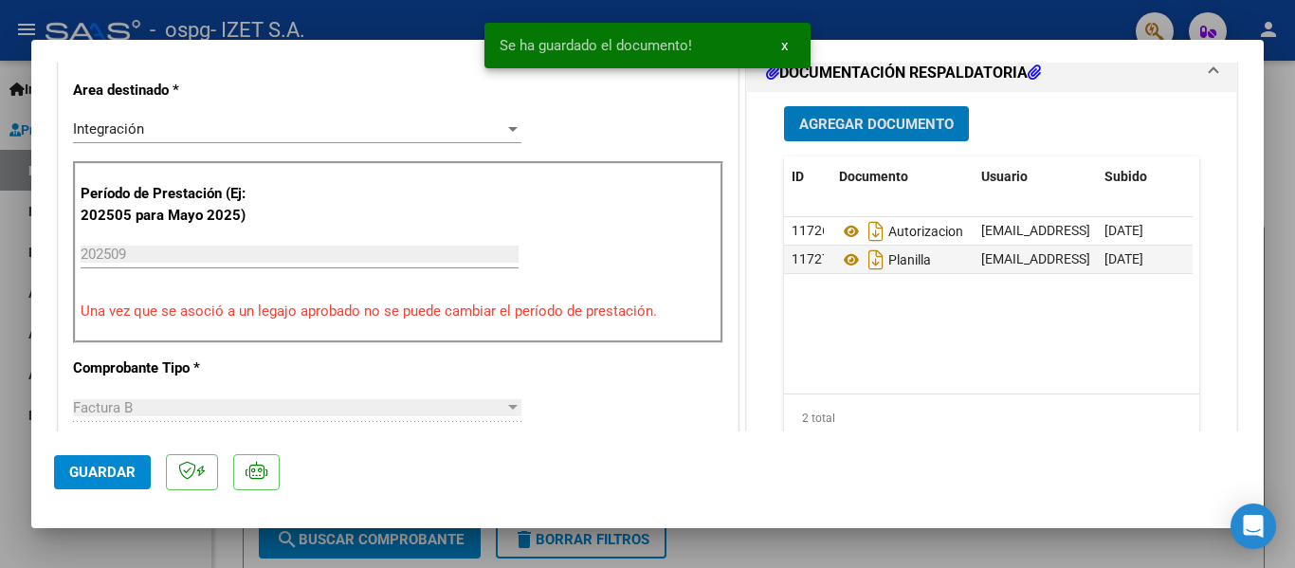
scroll to position [474, 0]
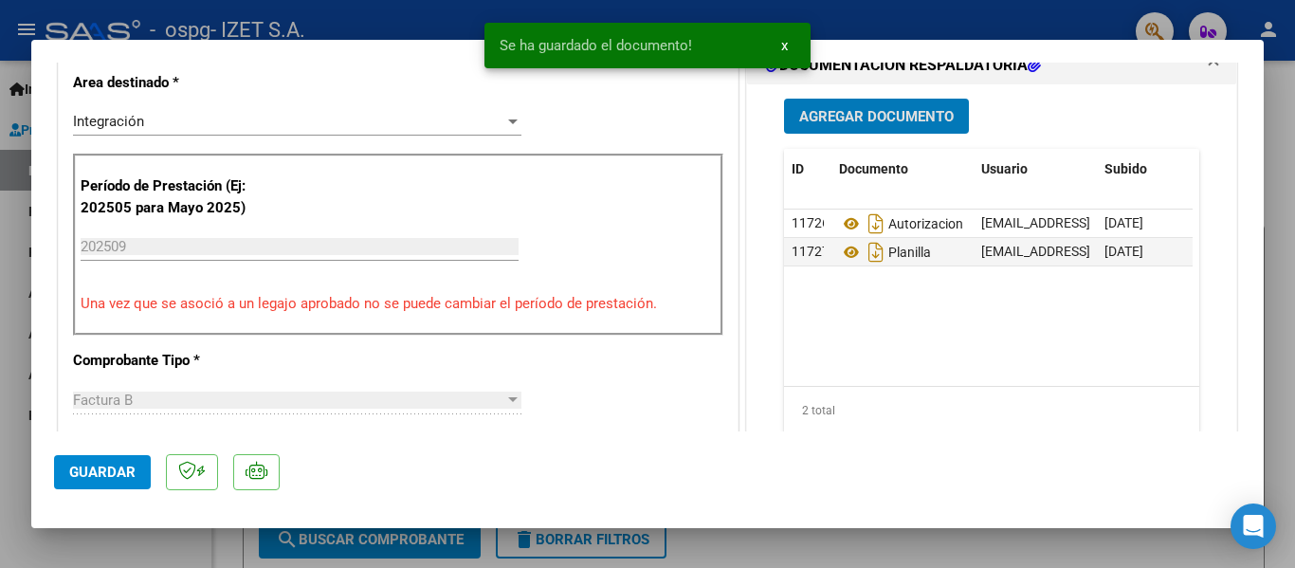
click at [92, 464] on span "Guardar" at bounding box center [102, 472] width 66 height 17
click at [149, 534] on div at bounding box center [647, 284] width 1295 height 568
type input "$ 0,00"
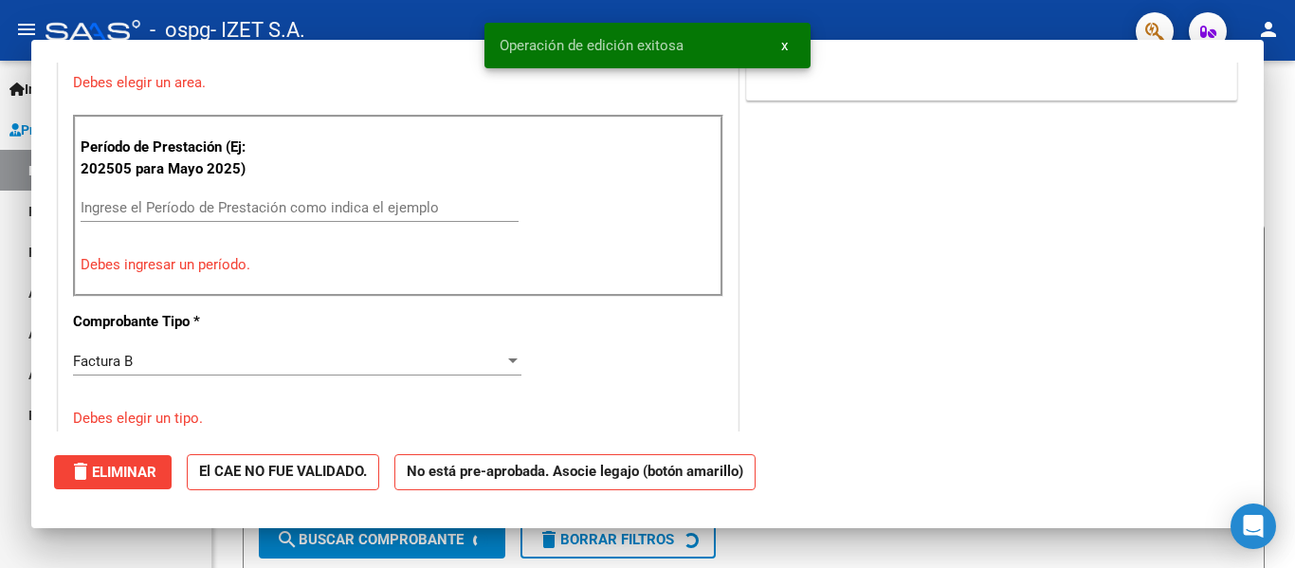
scroll to position [0, 0]
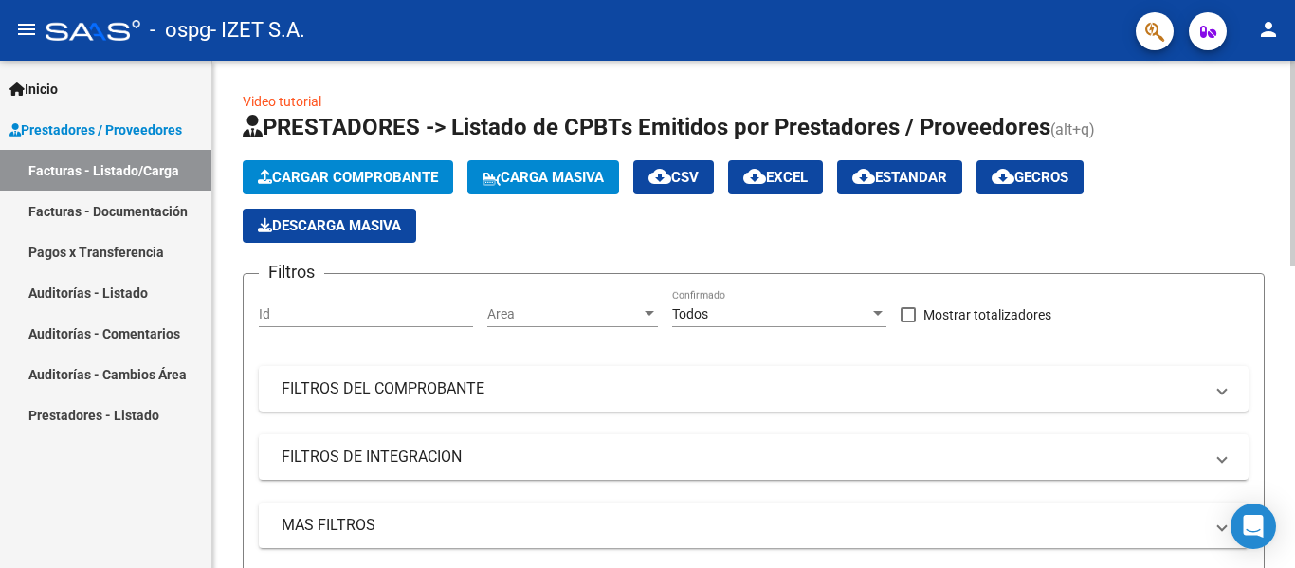
click at [354, 185] on span "Cargar Comprobante" at bounding box center [348, 177] width 180 height 17
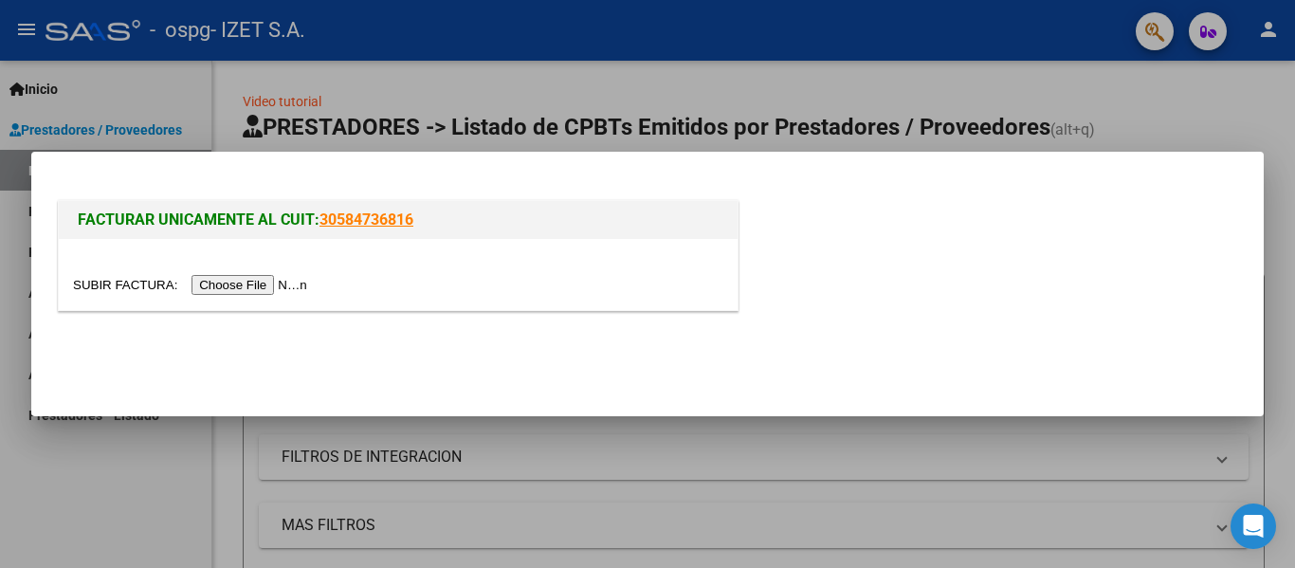
click at [281, 292] on input "file" at bounding box center [193, 285] width 240 height 20
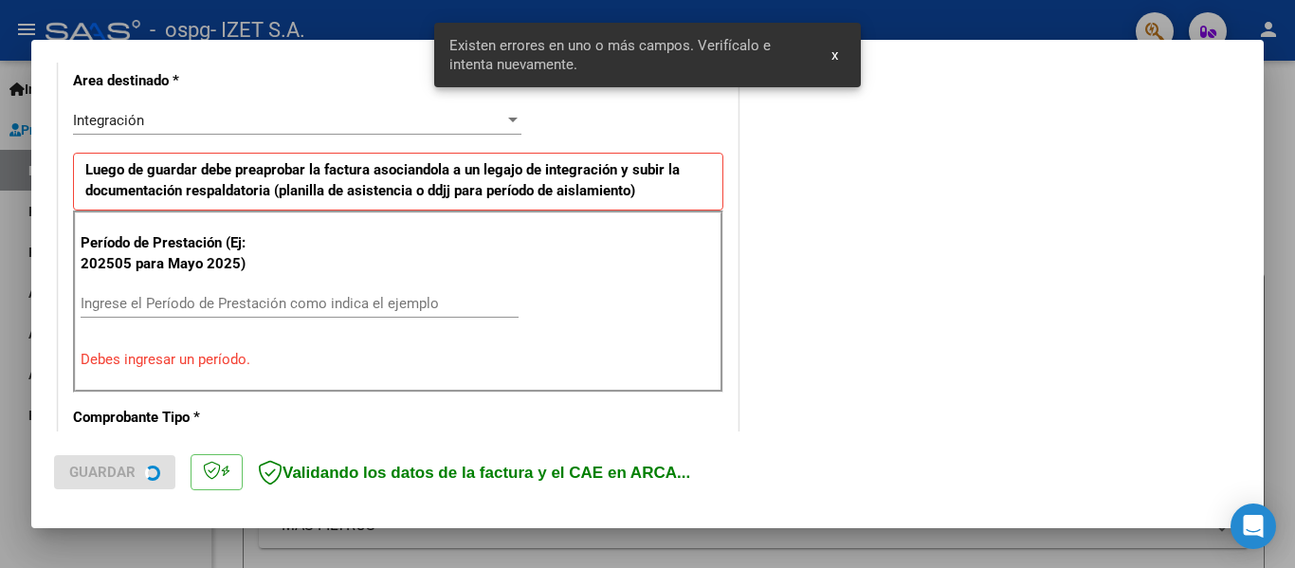
scroll to position [586, 0]
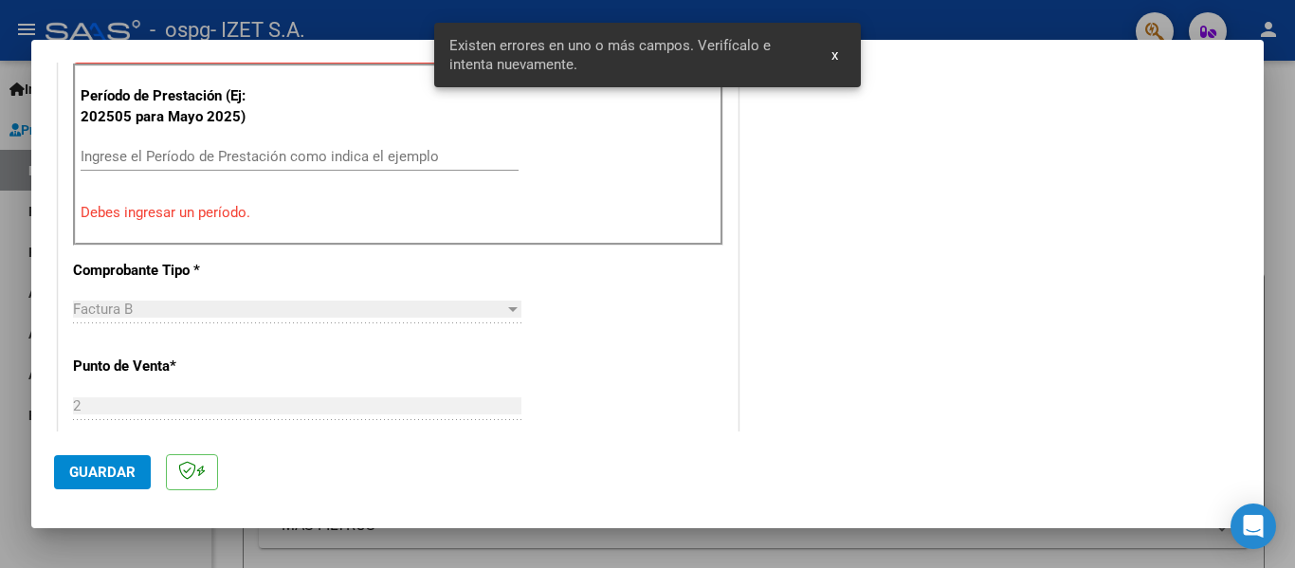
click at [140, 163] on input "Ingrese el Período de Prestación como indica el ejemplo" at bounding box center [300, 156] width 438 height 17
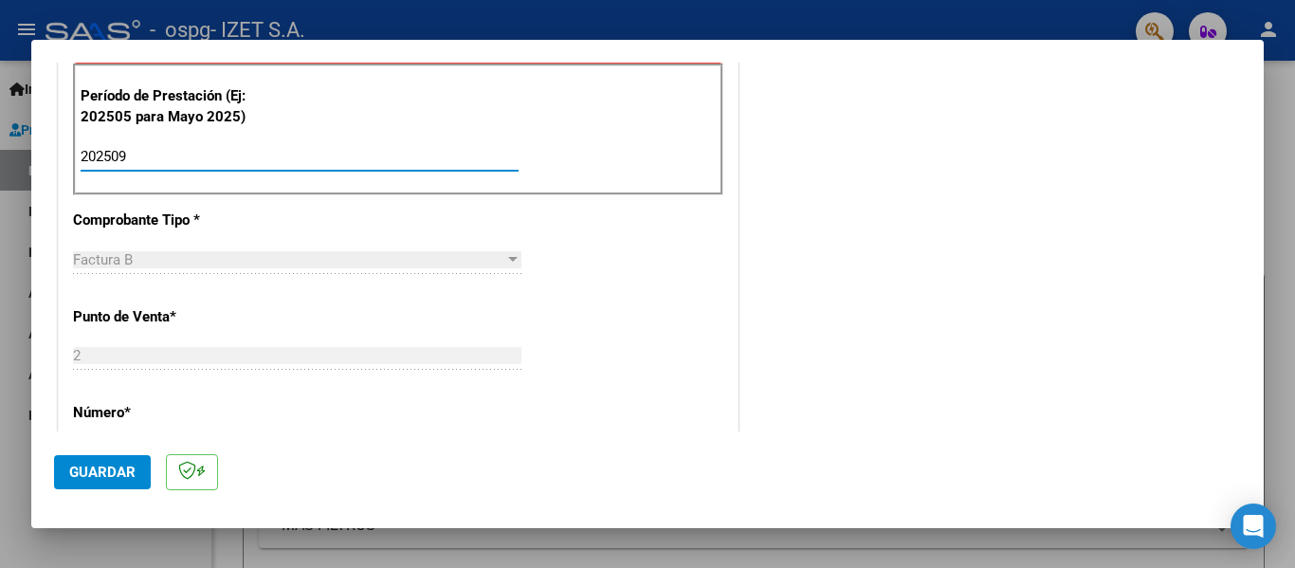
type input "202509"
click at [123, 478] on span "Guardar" at bounding box center [102, 472] width 66 height 17
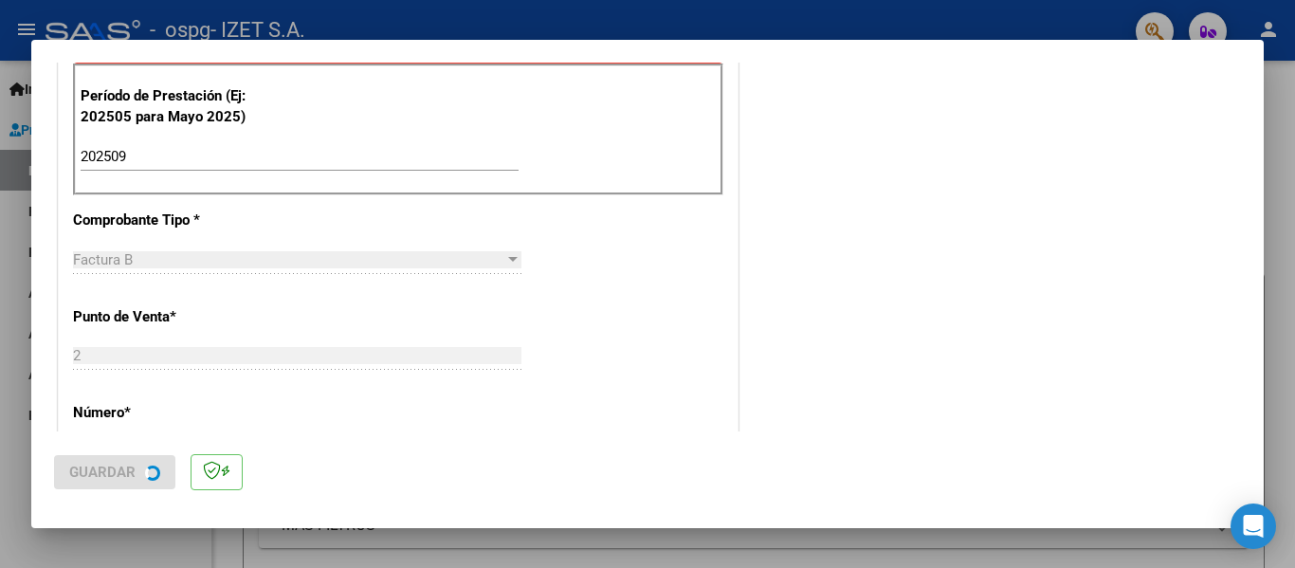
scroll to position [0, 0]
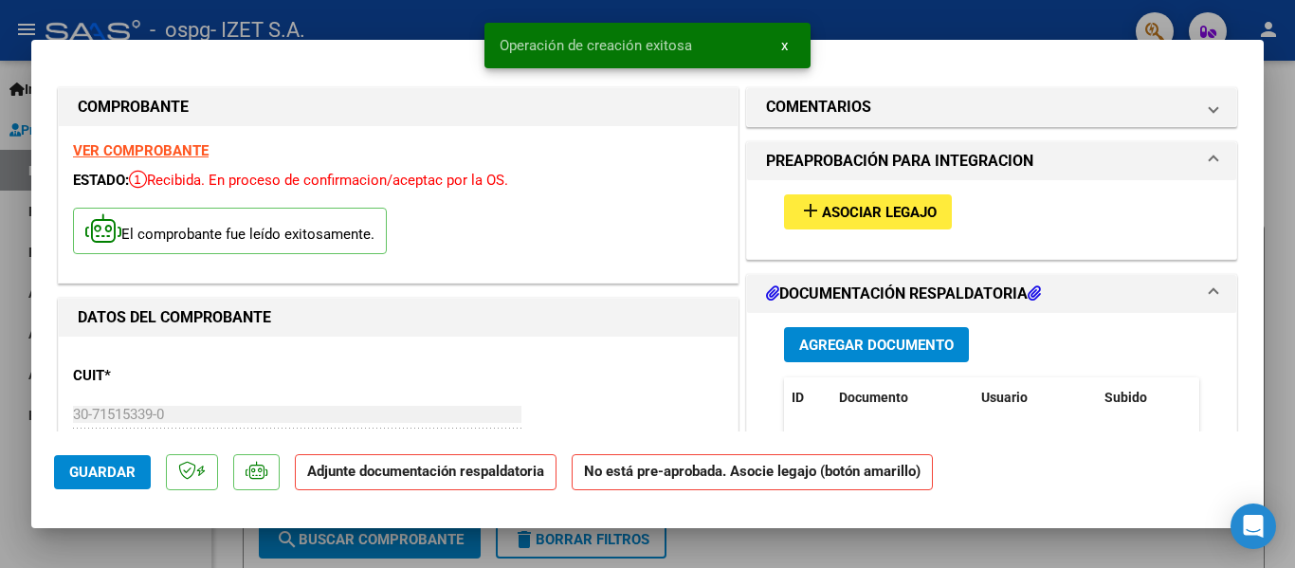
click at [848, 209] on span "Asociar Legajo" at bounding box center [879, 212] width 115 height 17
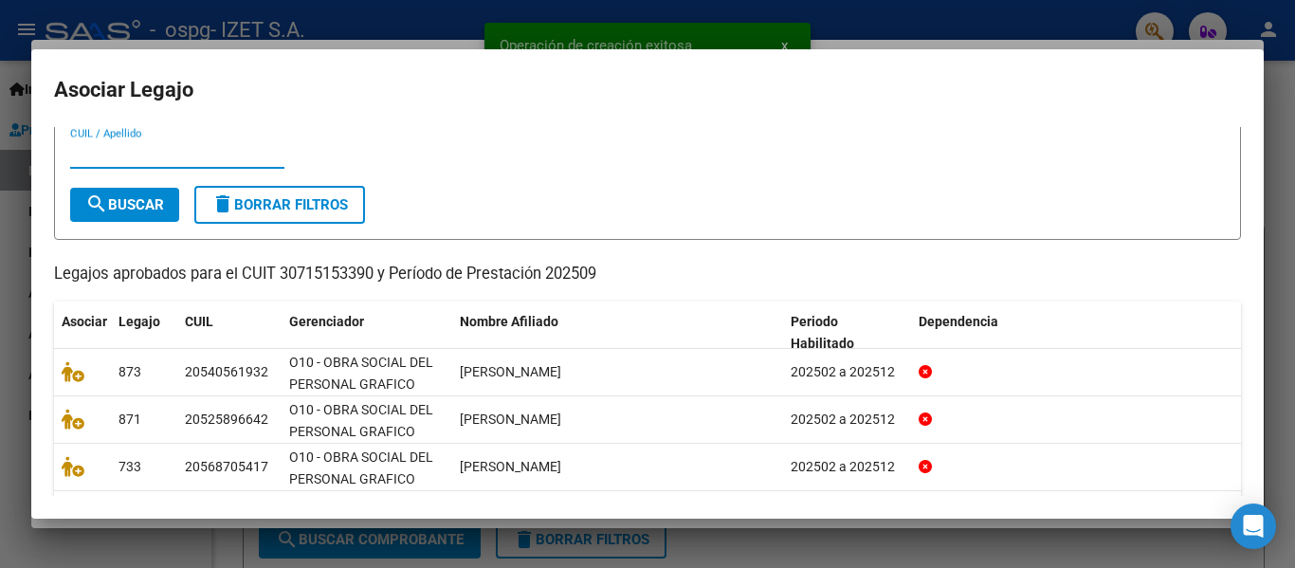
scroll to position [115, 0]
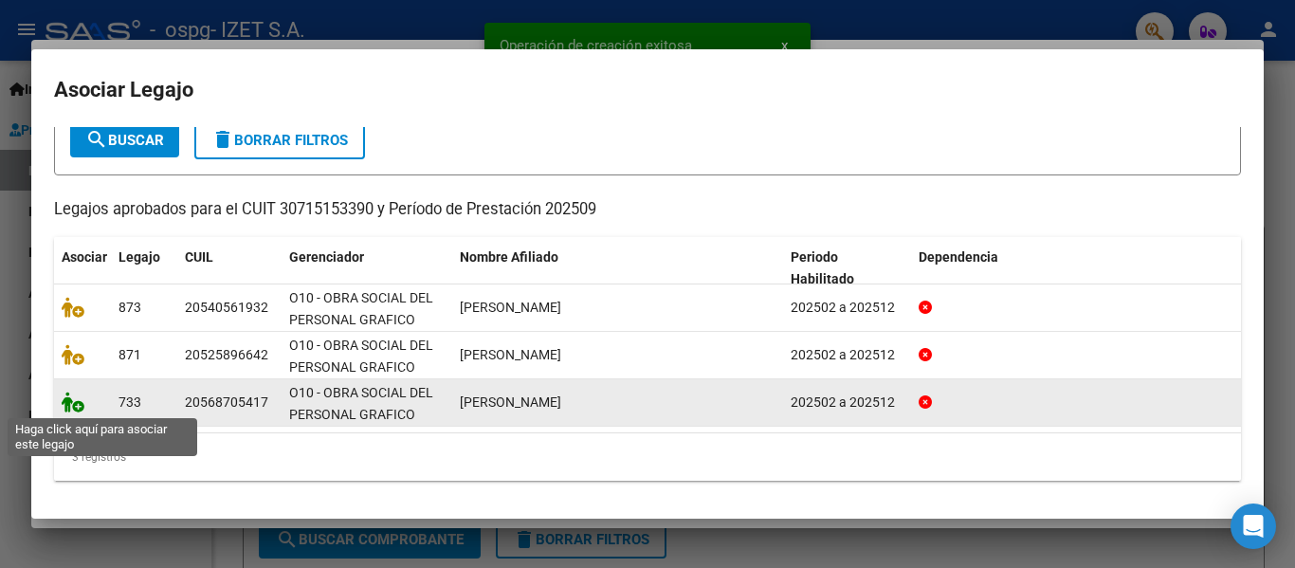
click at [79, 405] on icon at bounding box center [73, 402] width 23 height 21
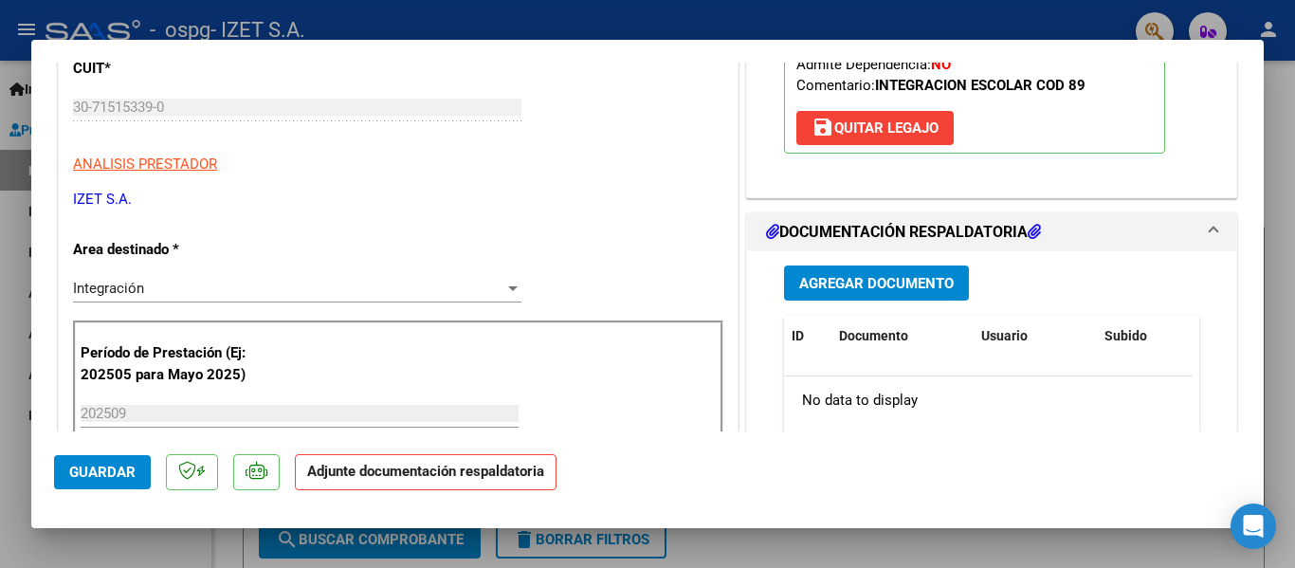
scroll to position [379, 0]
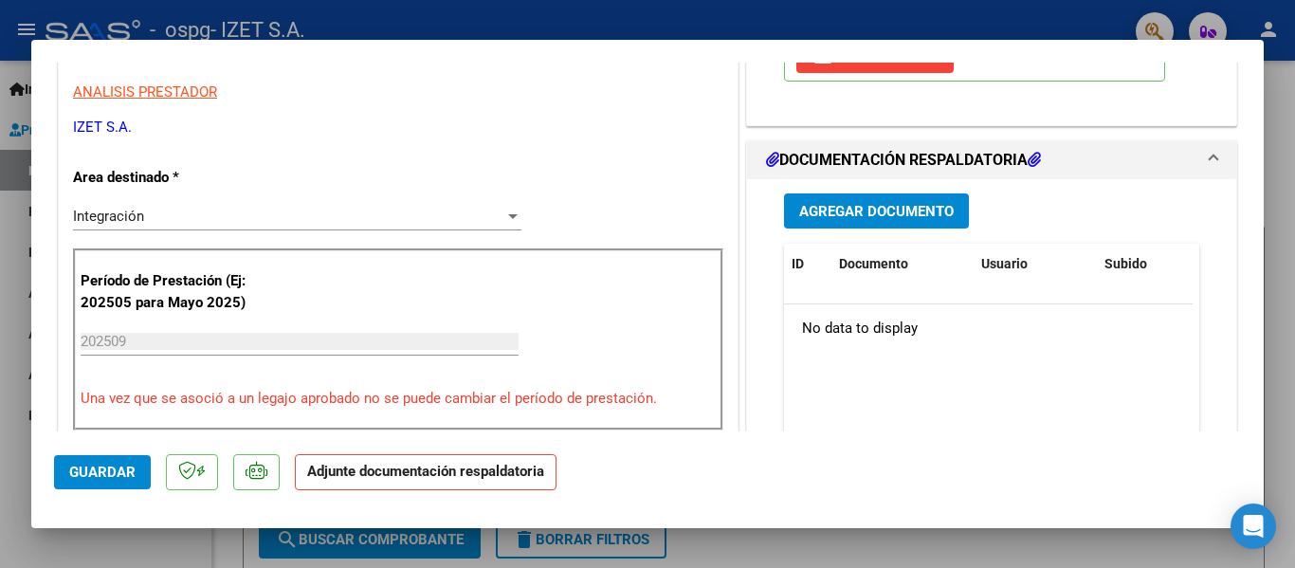
click at [856, 221] on button "Agregar Documento" at bounding box center [876, 210] width 185 height 35
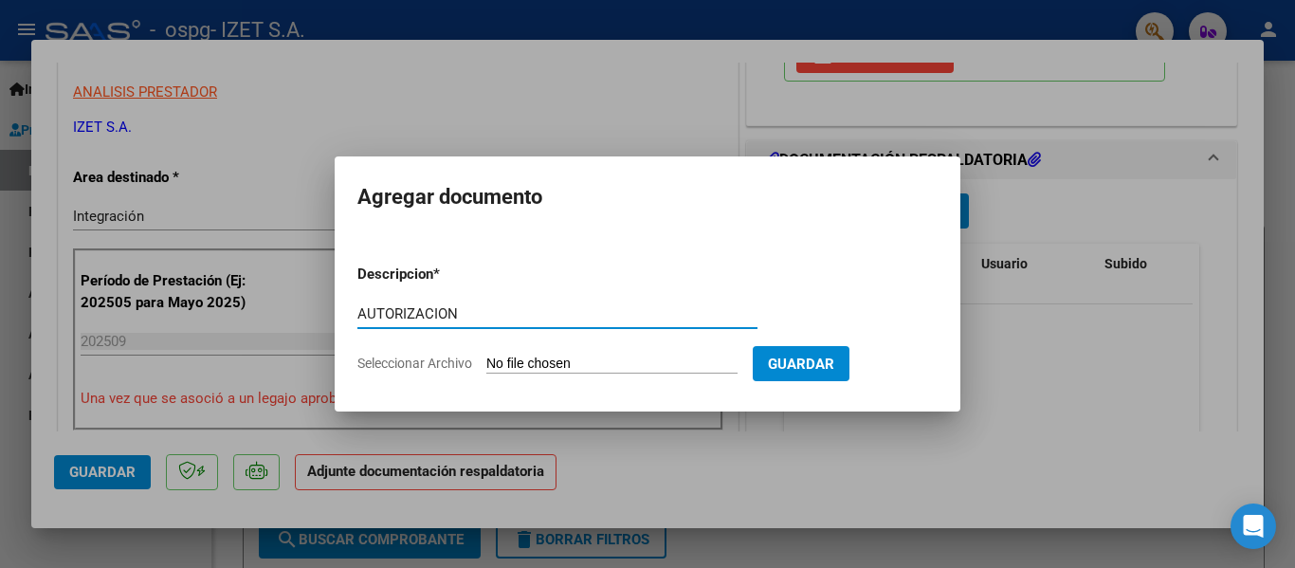
type input "AUTORIZACION"
click at [566, 369] on input "Seleccionar Archivo" at bounding box center [611, 365] width 251 height 18
type input "C:\fakepath\[PERSON_NAME] autorizacion feb-[DATE].pdf"
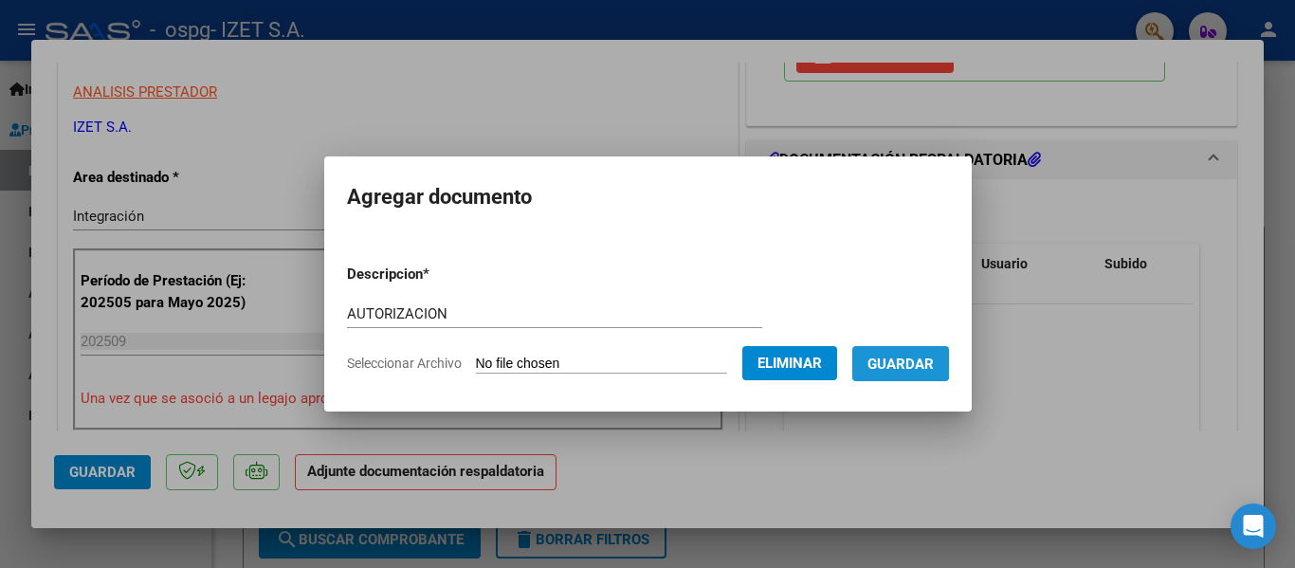
click at [907, 357] on span "Guardar" at bounding box center [901, 364] width 66 height 17
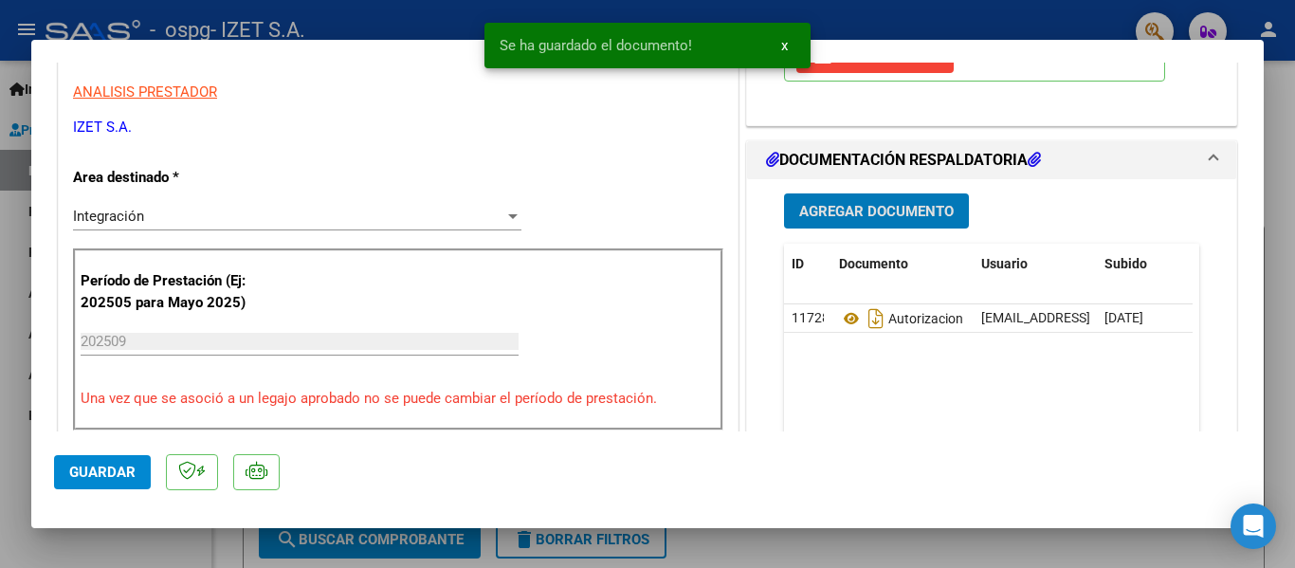
click at [876, 212] on span "Agregar Documento" at bounding box center [876, 211] width 155 height 17
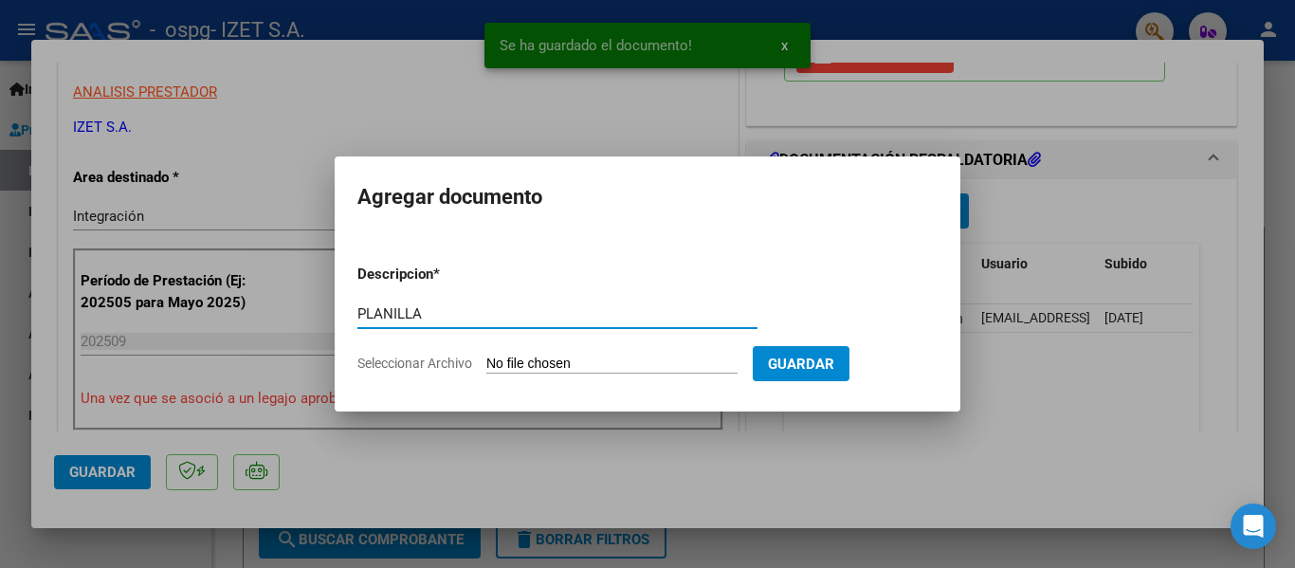
type input "PLANILLA"
click at [610, 367] on input "Seleccionar Archivo" at bounding box center [611, 365] width 251 height 18
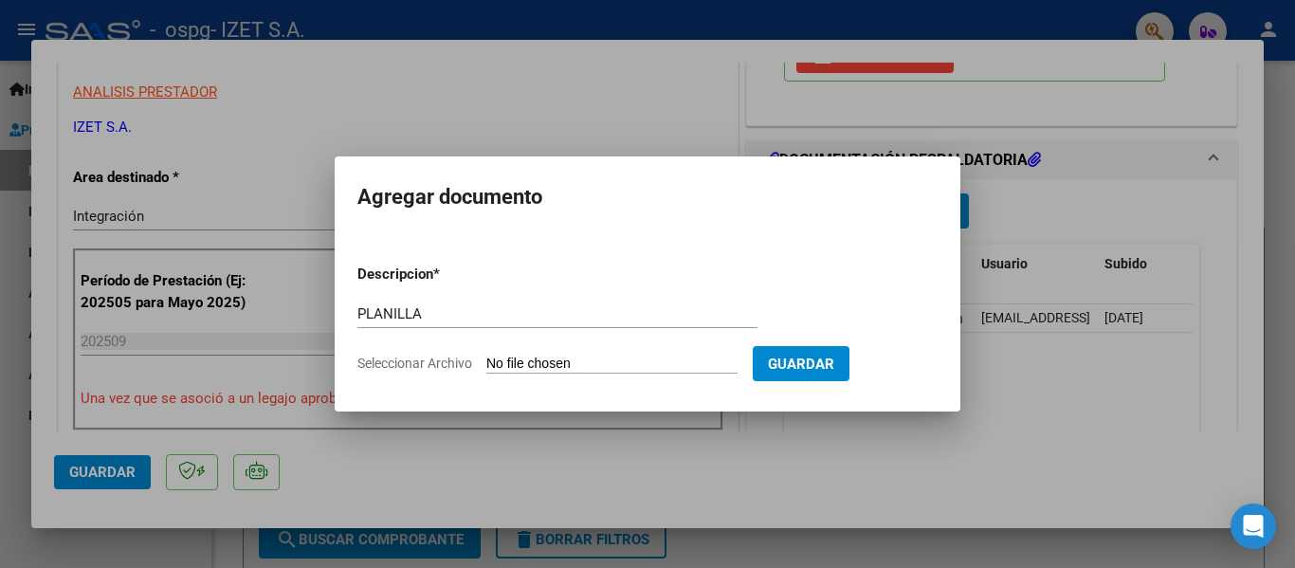
type input "C:\fakepath\PLANILLA_56870541_ZACARIA_SEPTIEMBRE.pdf"
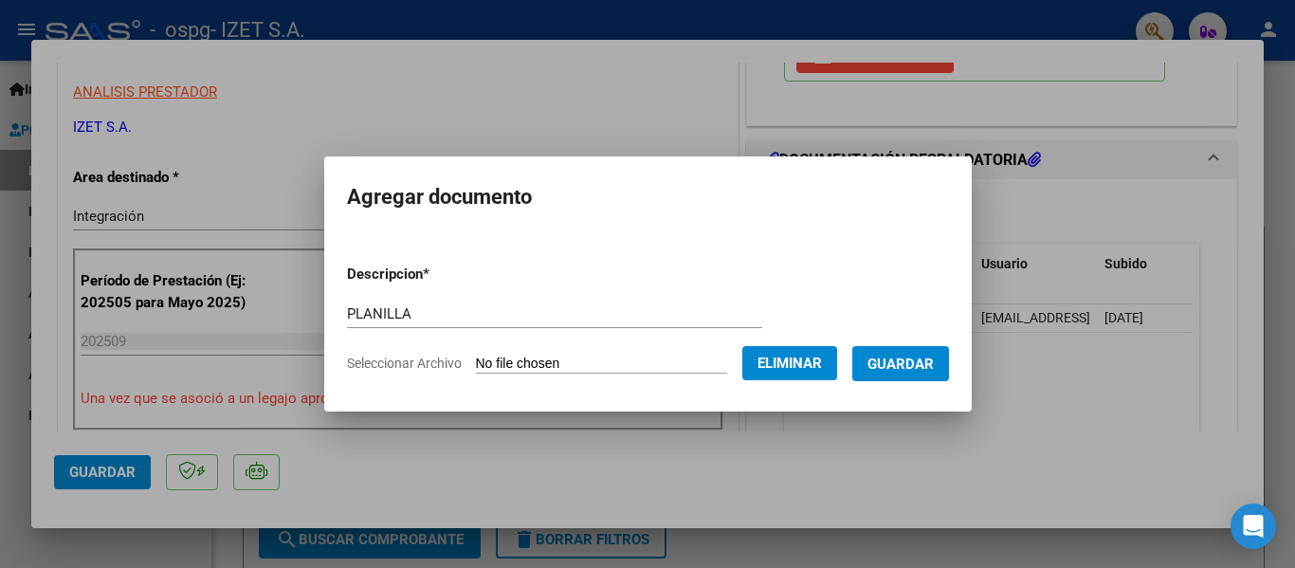
click at [905, 377] on button "Guardar" at bounding box center [900, 363] width 97 height 35
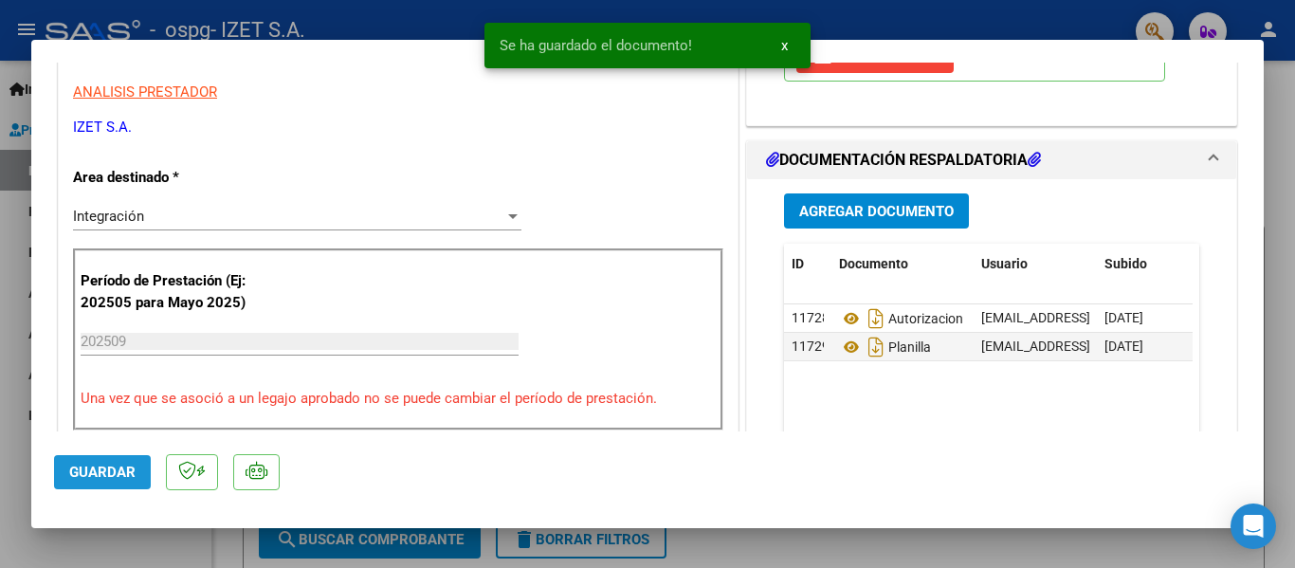
click at [131, 464] on span "Guardar" at bounding box center [102, 472] width 66 height 17
click at [103, 565] on div at bounding box center [647, 284] width 1295 height 568
type input "$ 0,00"
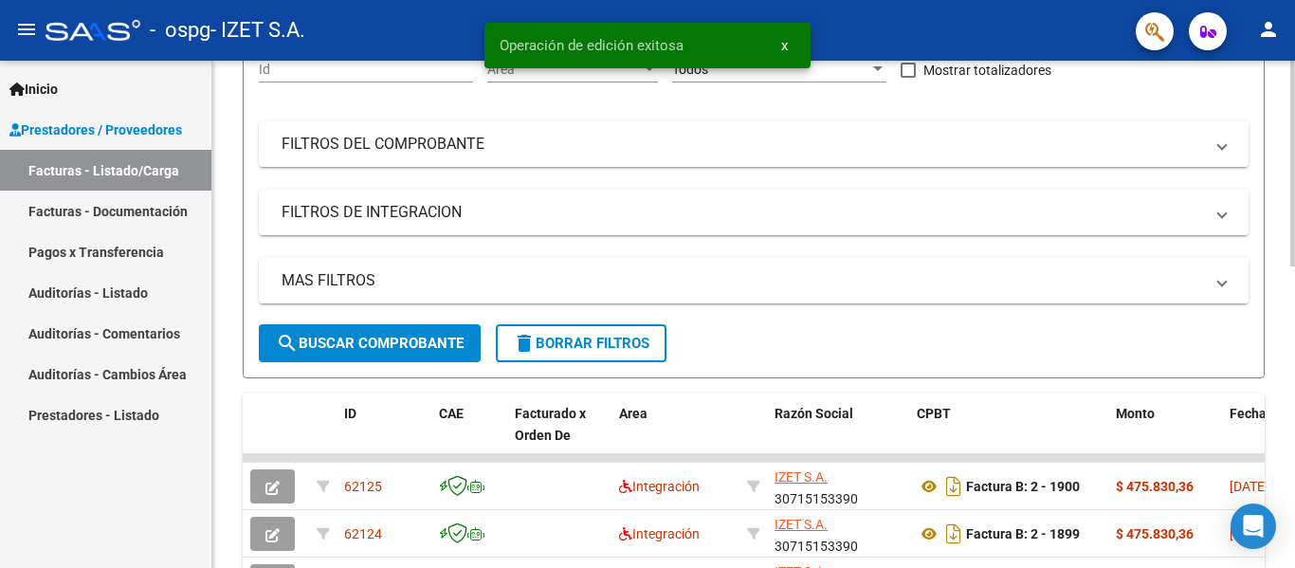
scroll to position [284, 0]
